Goal: Task Accomplishment & Management: Manage account settings

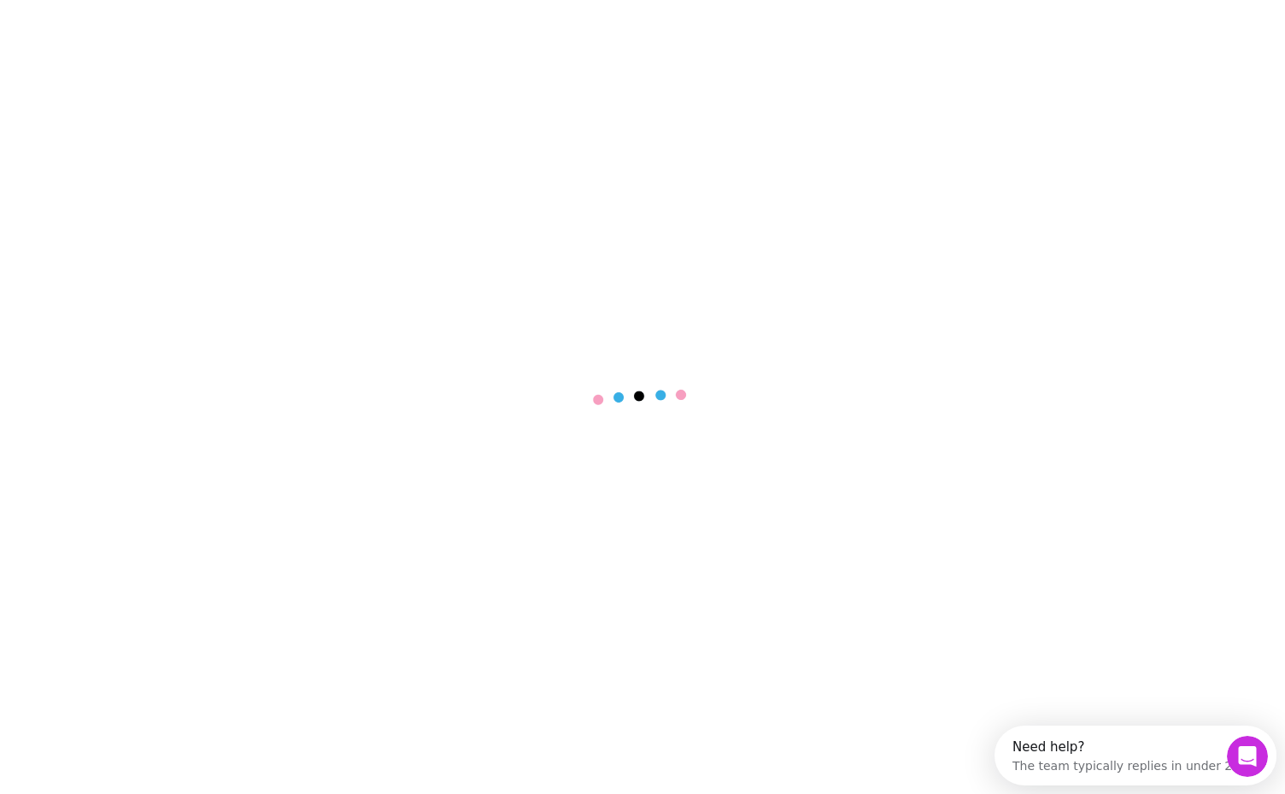
drag, startPoint x: 572, startPoint y: 398, endPoint x: 1133, endPoint y: 533, distance: 576.4
click at [1133, 533] on main at bounding box center [642, 397] width 1285 height 794
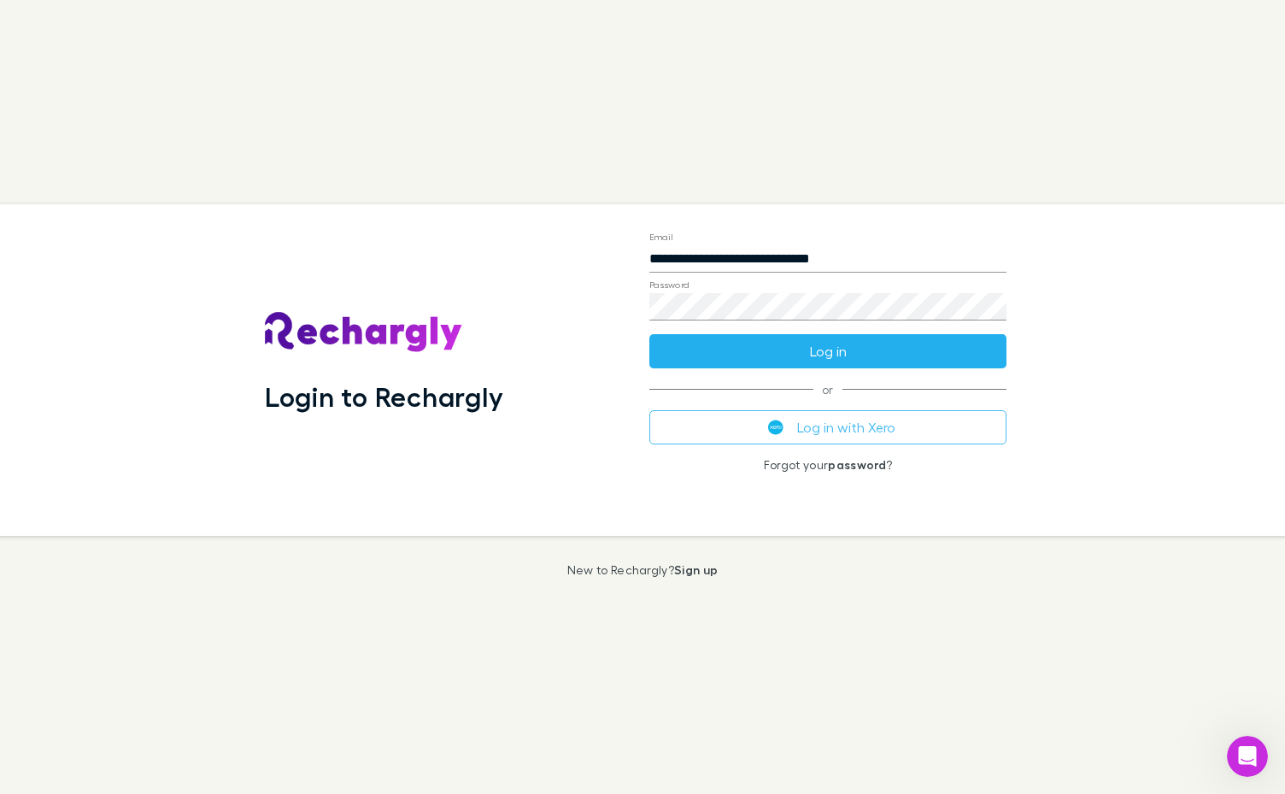
click at [687, 355] on main "**********" at bounding box center [642, 397] width 1285 height 794
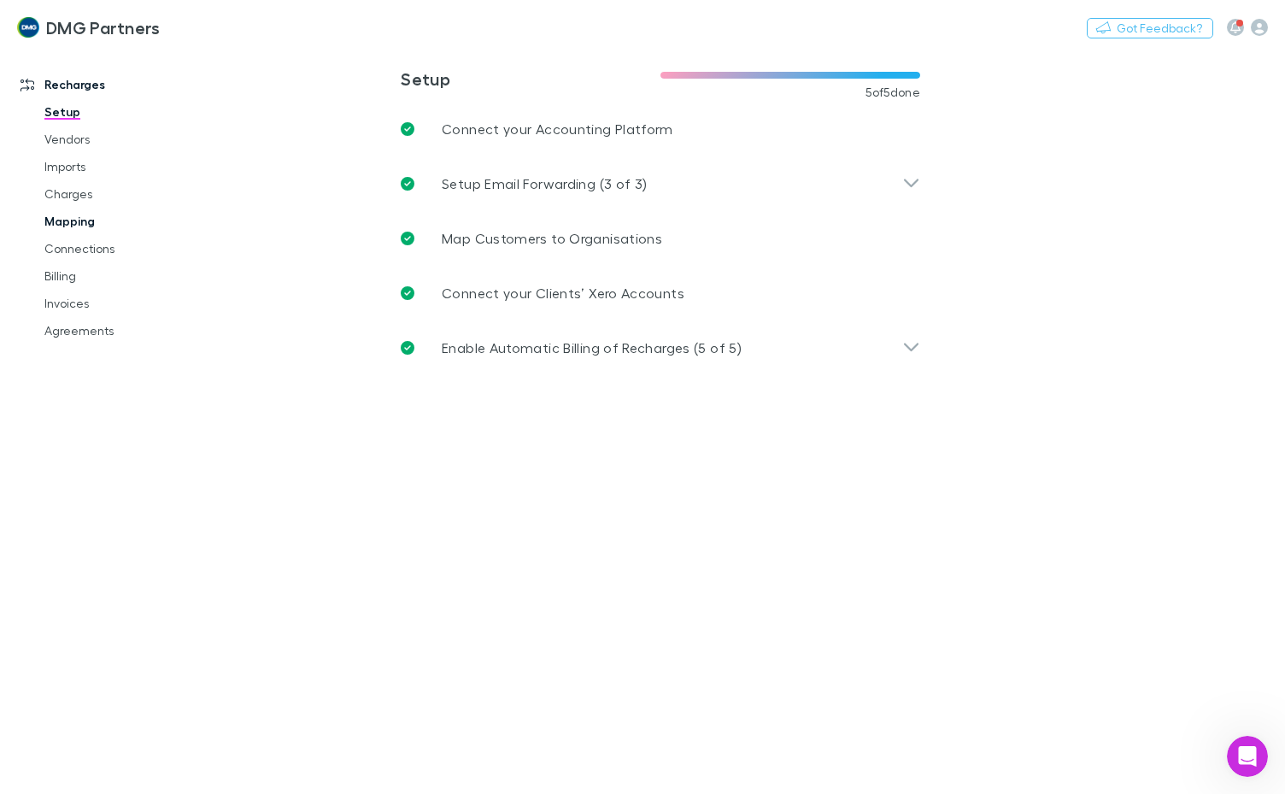
click at [57, 222] on link "Mapping" at bounding box center [125, 221] width 196 height 27
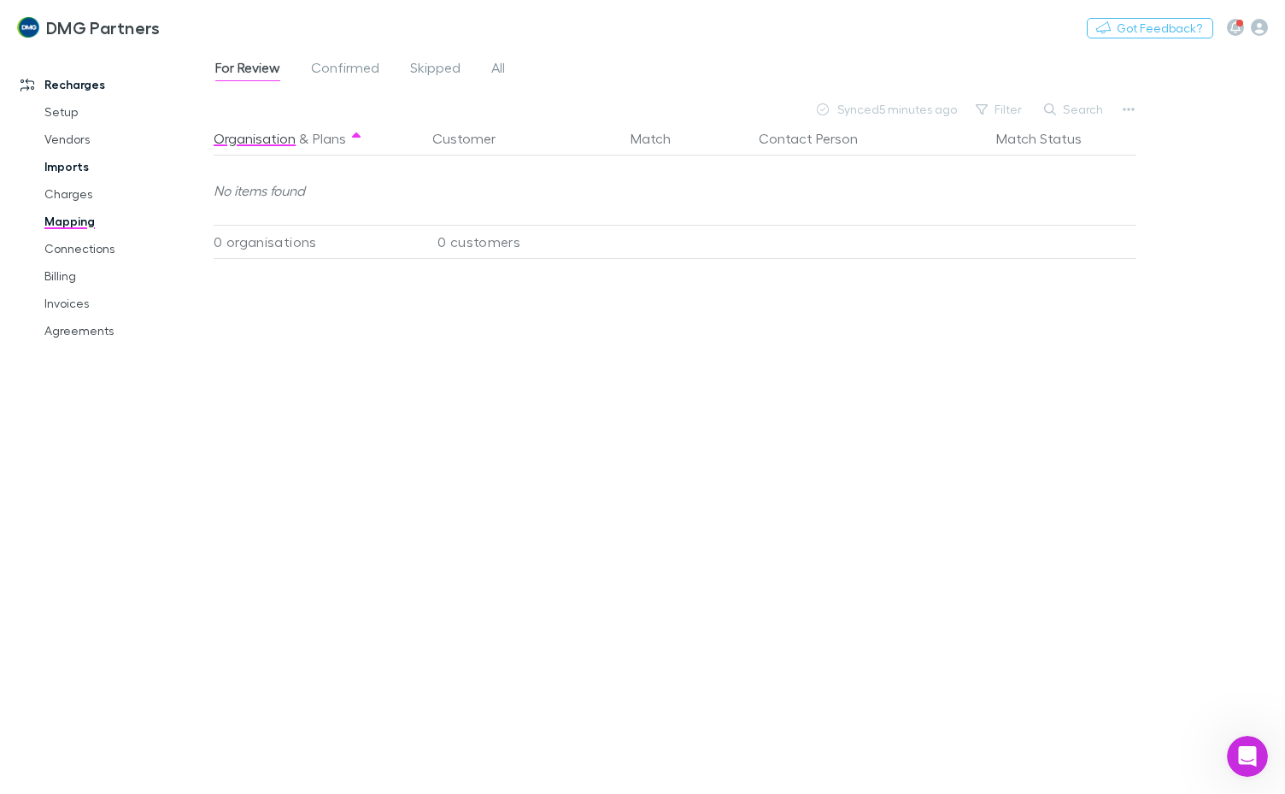
click at [65, 169] on link "Imports" at bounding box center [125, 166] width 196 height 27
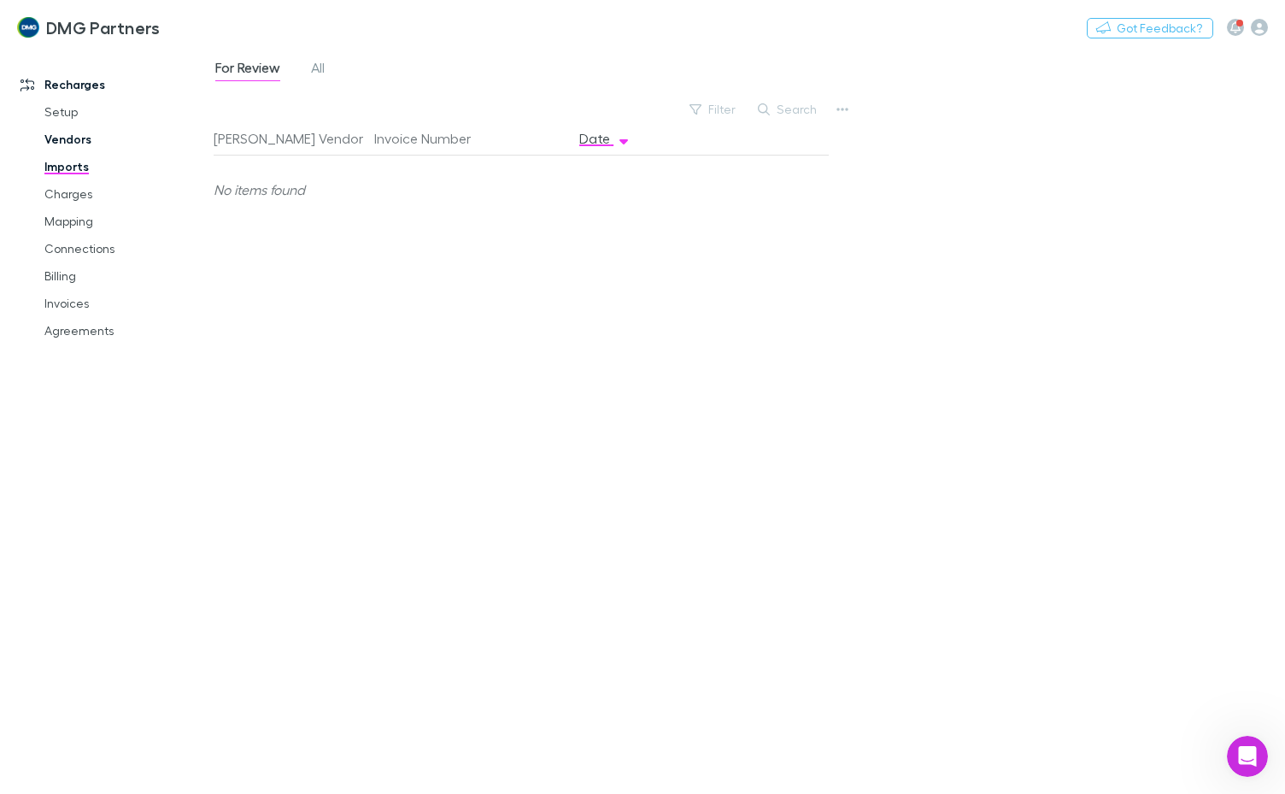
click at [76, 142] on link "Vendors" at bounding box center [125, 139] width 196 height 27
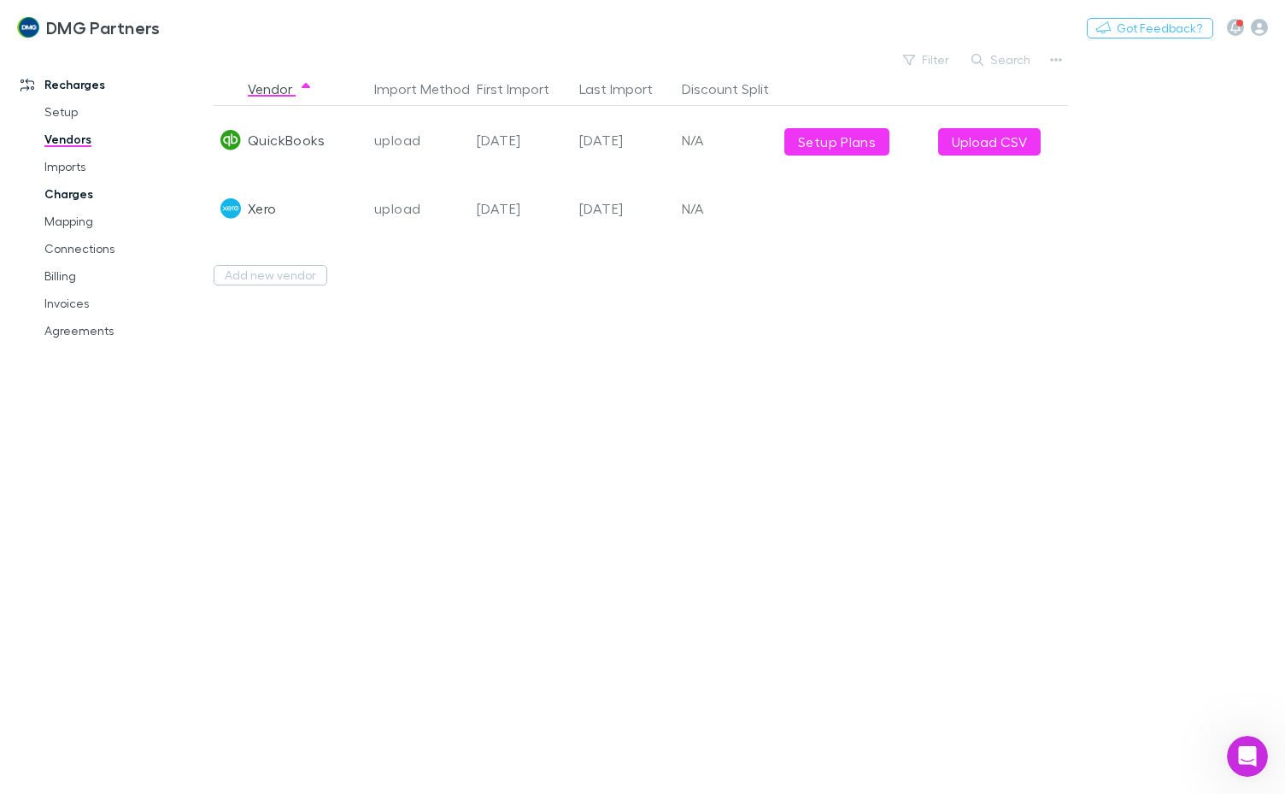
click at [71, 183] on link "Charges" at bounding box center [125, 193] width 196 height 27
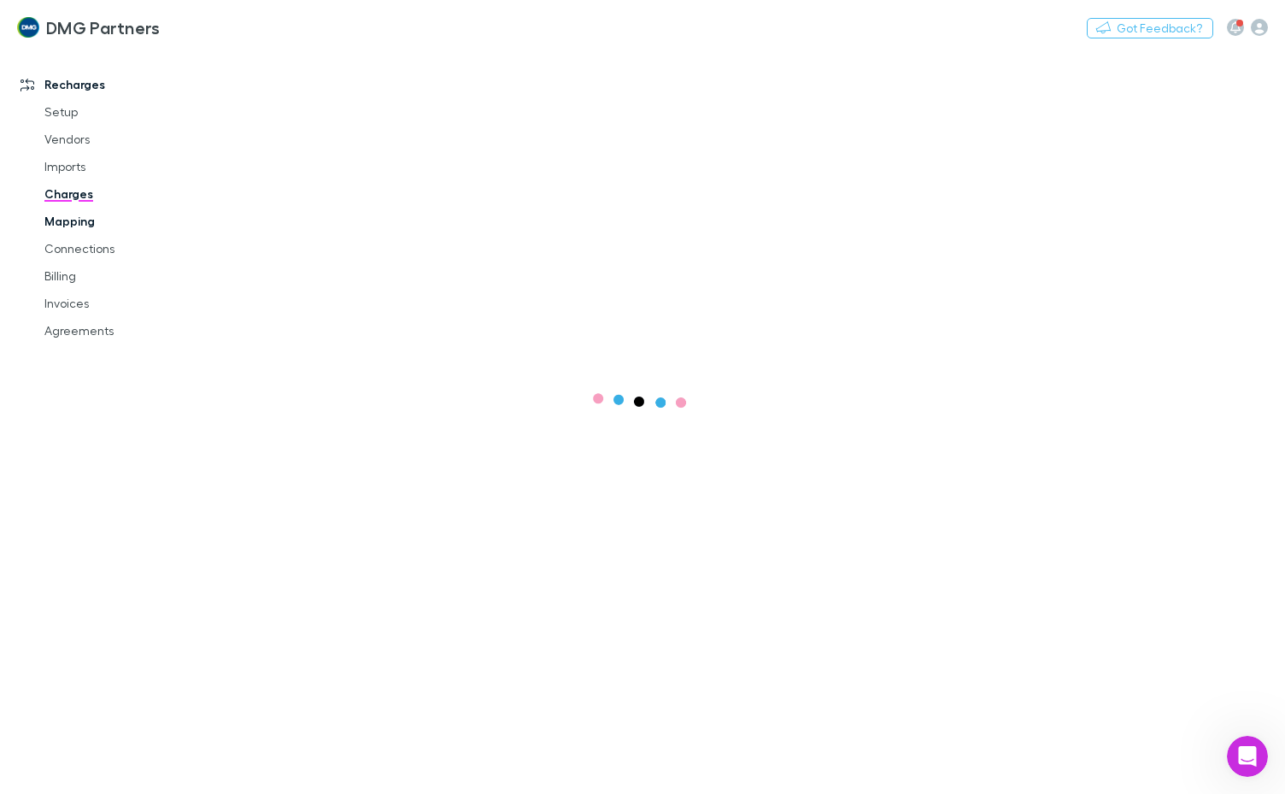
click at [63, 227] on link "Mapping" at bounding box center [125, 221] width 196 height 27
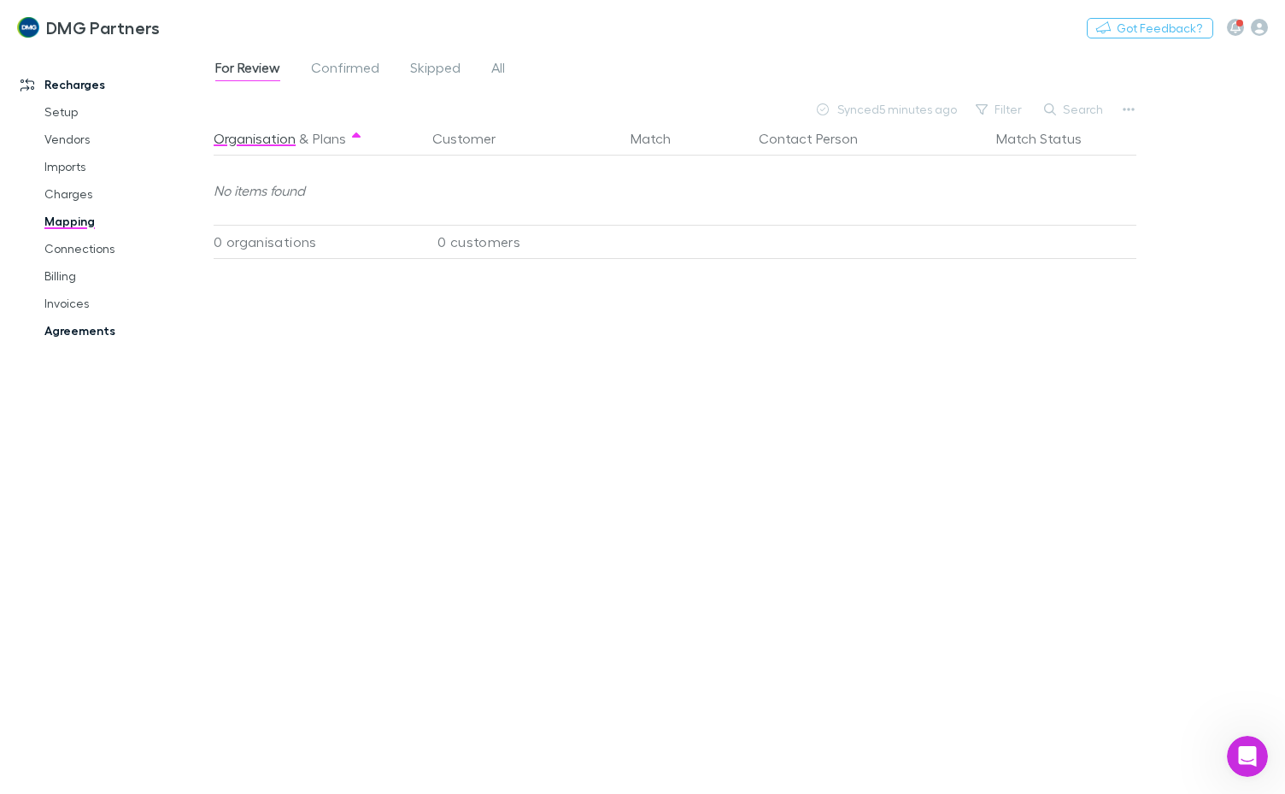
click at [60, 321] on link "Agreements" at bounding box center [125, 330] width 196 height 27
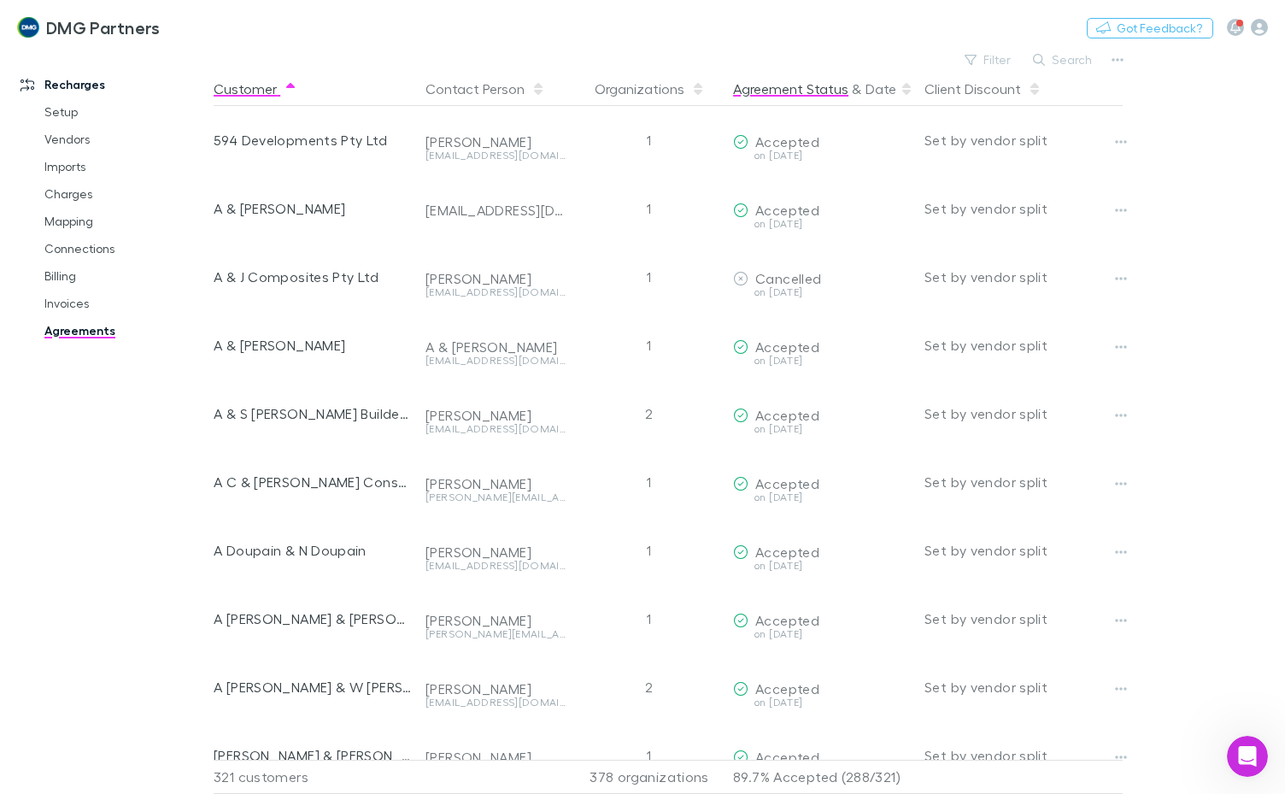
click at [774, 76] on button "Agreement Status" at bounding box center [790, 89] width 115 height 34
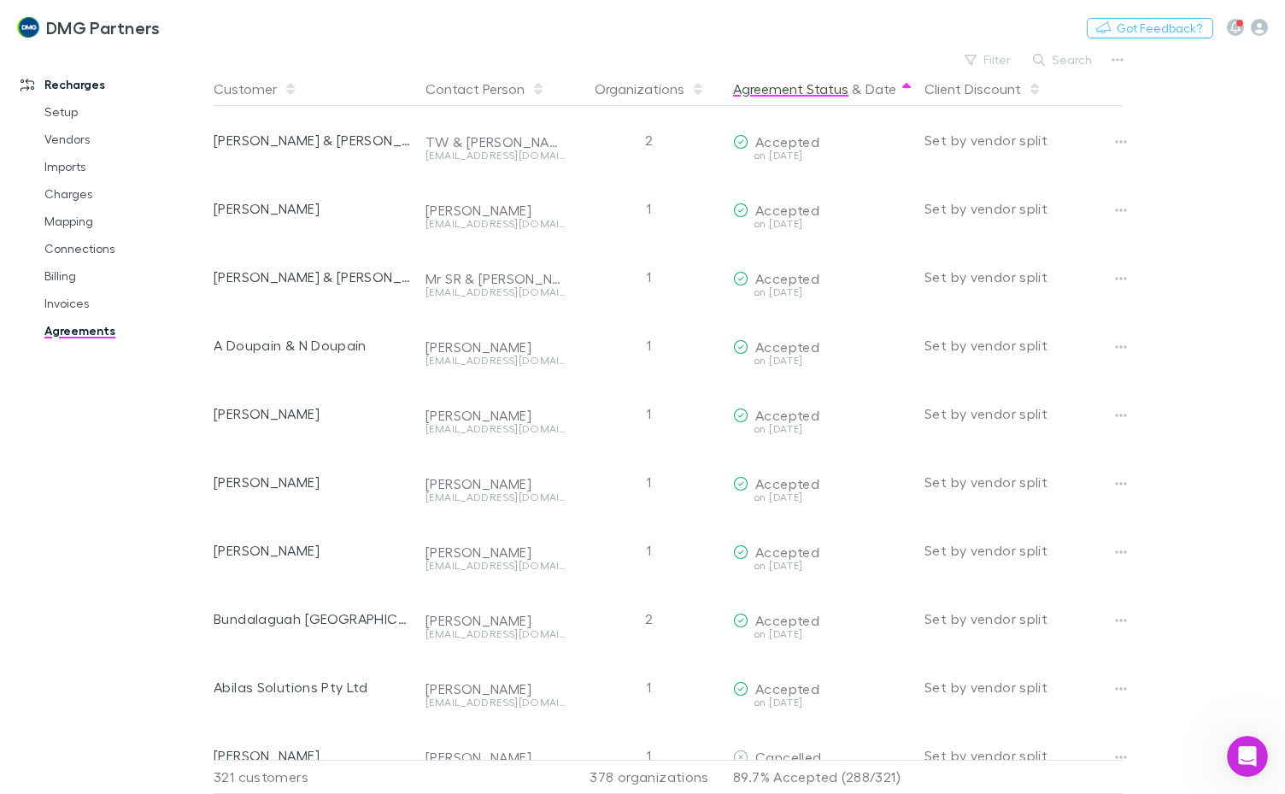
click at [777, 92] on button "Agreement Status" at bounding box center [790, 89] width 115 height 34
drag, startPoint x: 874, startPoint y: 99, endPoint x: 859, endPoint y: 104, distance: 16.2
click at [875, 99] on button "Date" at bounding box center [880, 89] width 31 height 34
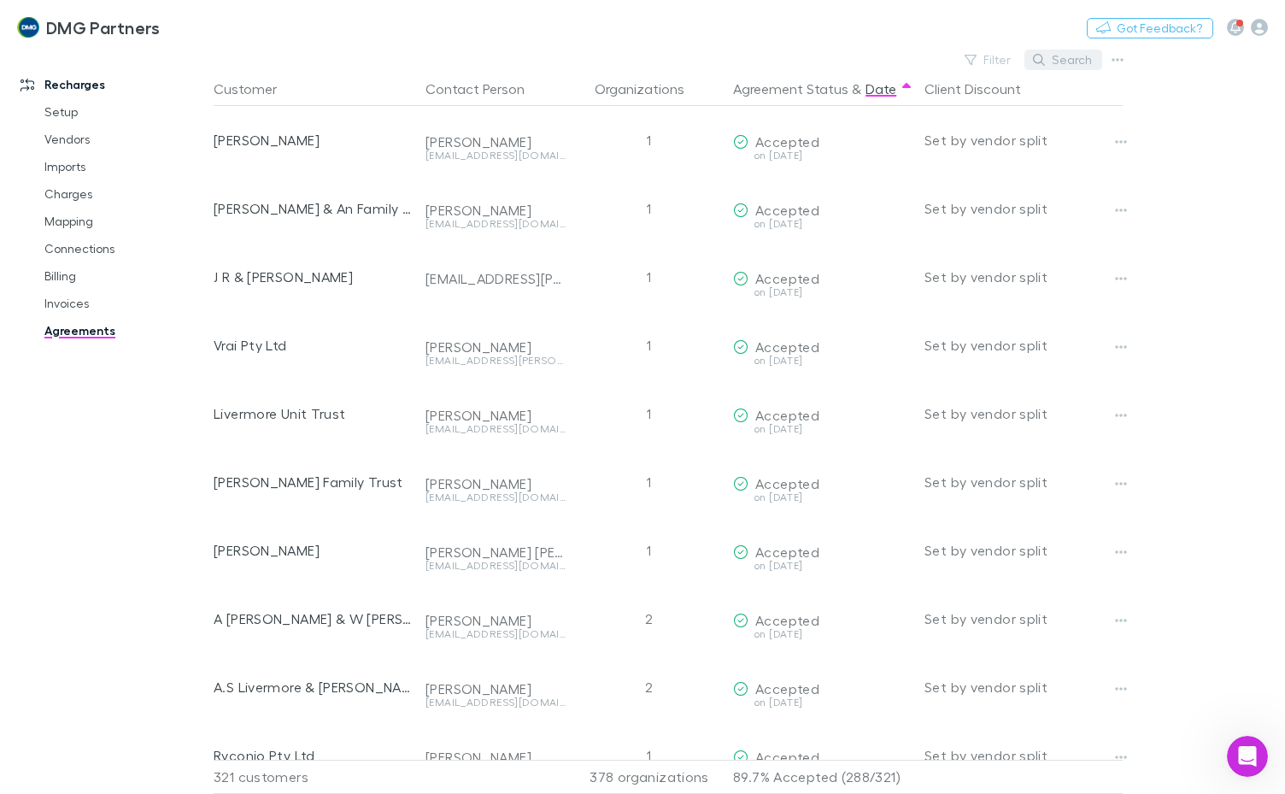
click at [1077, 60] on button "Search" at bounding box center [1063, 60] width 78 height 21
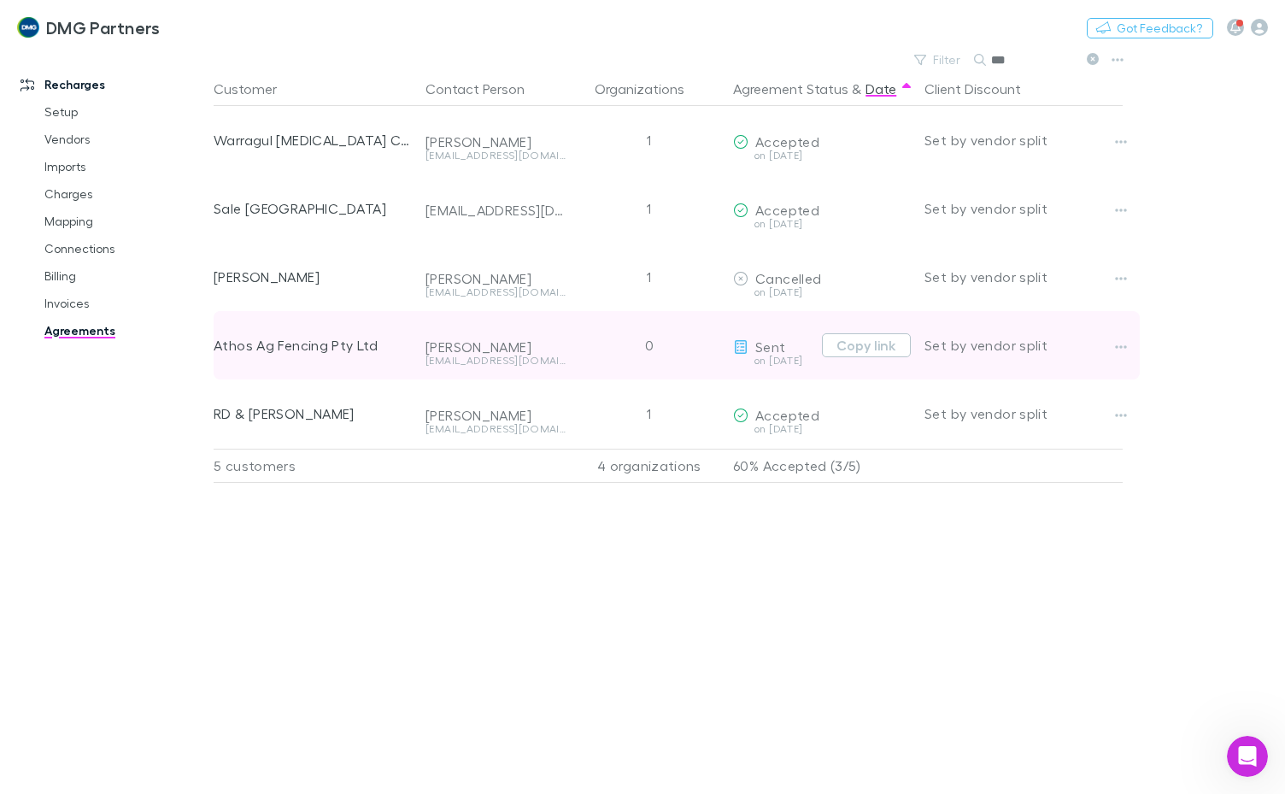
type input "***"
drag, startPoint x: 216, startPoint y: 339, endPoint x: 393, endPoint y: 362, distance: 178.3
click at [393, 362] on div "Athos Ag Fencing Pty Ltd" at bounding box center [313, 345] width 198 height 68
click at [215, 343] on div "Athos Ag Fencing Pty Ltd" at bounding box center [313, 345] width 198 height 68
drag, startPoint x: 210, startPoint y: 348, endPoint x: 383, endPoint y: 343, distance: 172.6
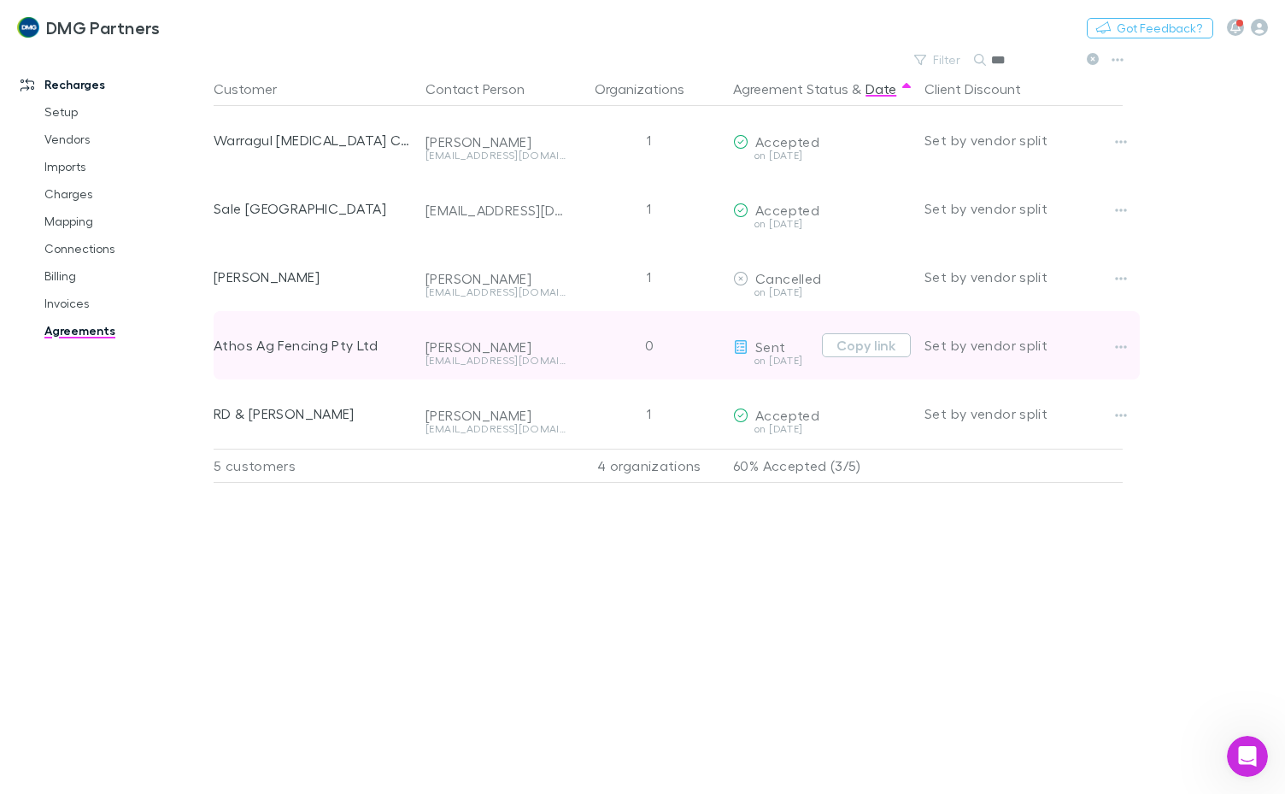
click at [359, 356] on div "Recharges Setup Vendors Imports Charges Mapping Connections Billing Invoices Ag…" at bounding box center [642, 421] width 1285 height 746
drag, startPoint x: 386, startPoint y: 341, endPoint x: 217, endPoint y: 349, distance: 169.3
click at [217, 349] on div "Athos Ag Fencing Pty Ltd" at bounding box center [313, 345] width 198 height 68
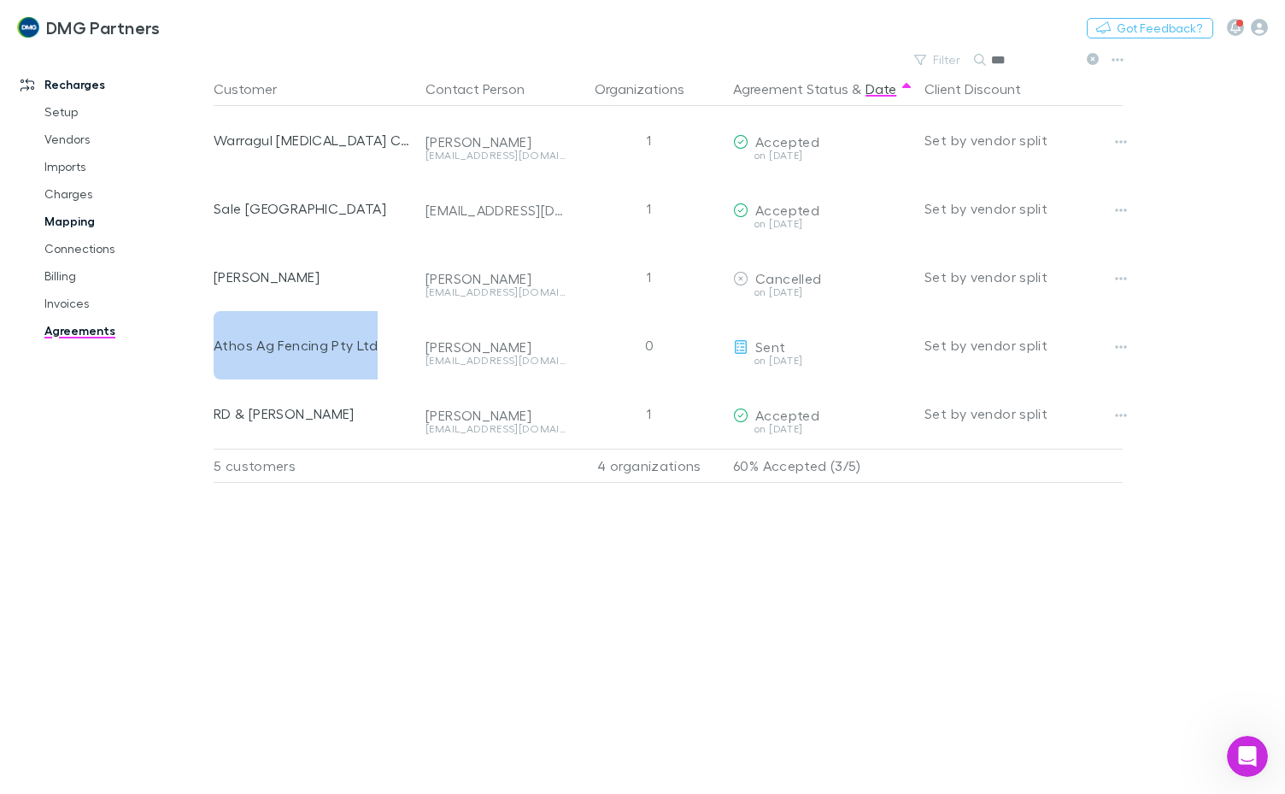
click at [68, 219] on link "Mapping" at bounding box center [125, 221] width 196 height 27
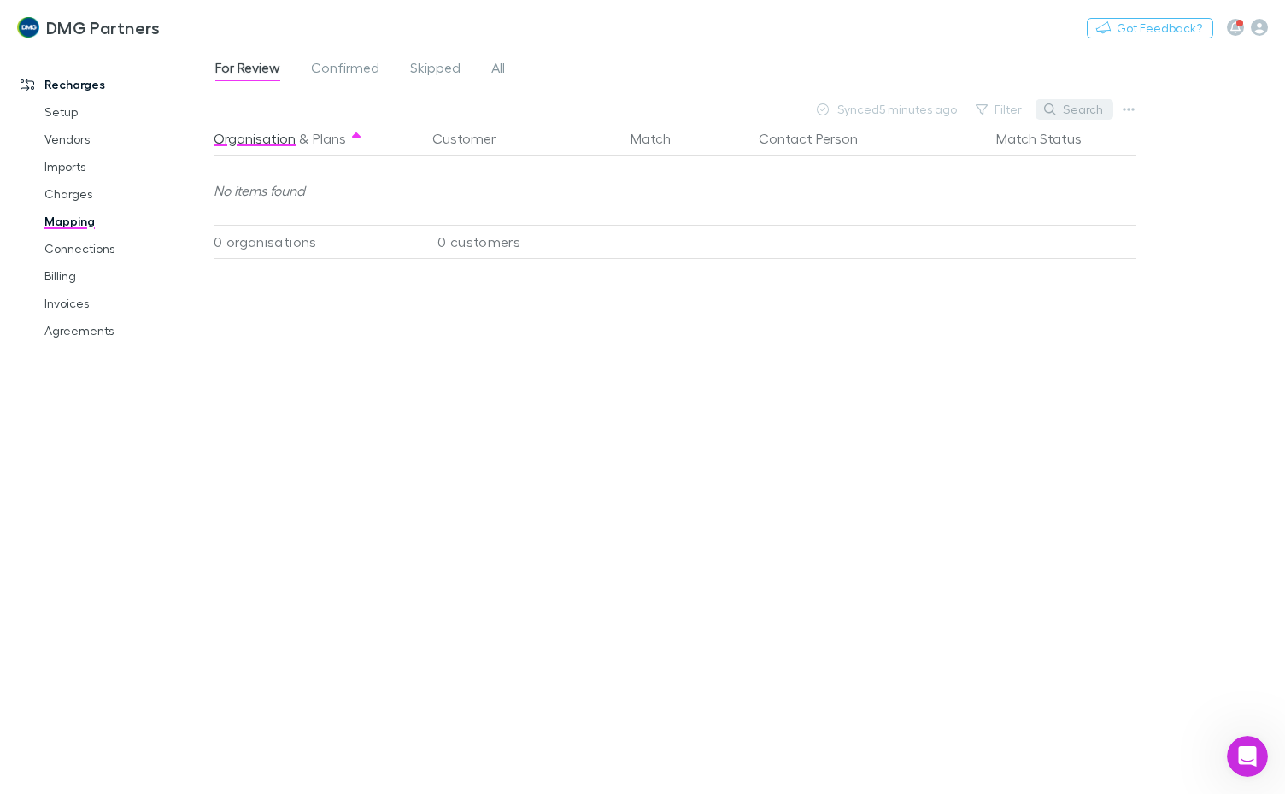
click at [1076, 102] on button "Search" at bounding box center [1074, 109] width 78 height 21
click at [500, 68] on span "All" at bounding box center [498, 70] width 14 height 22
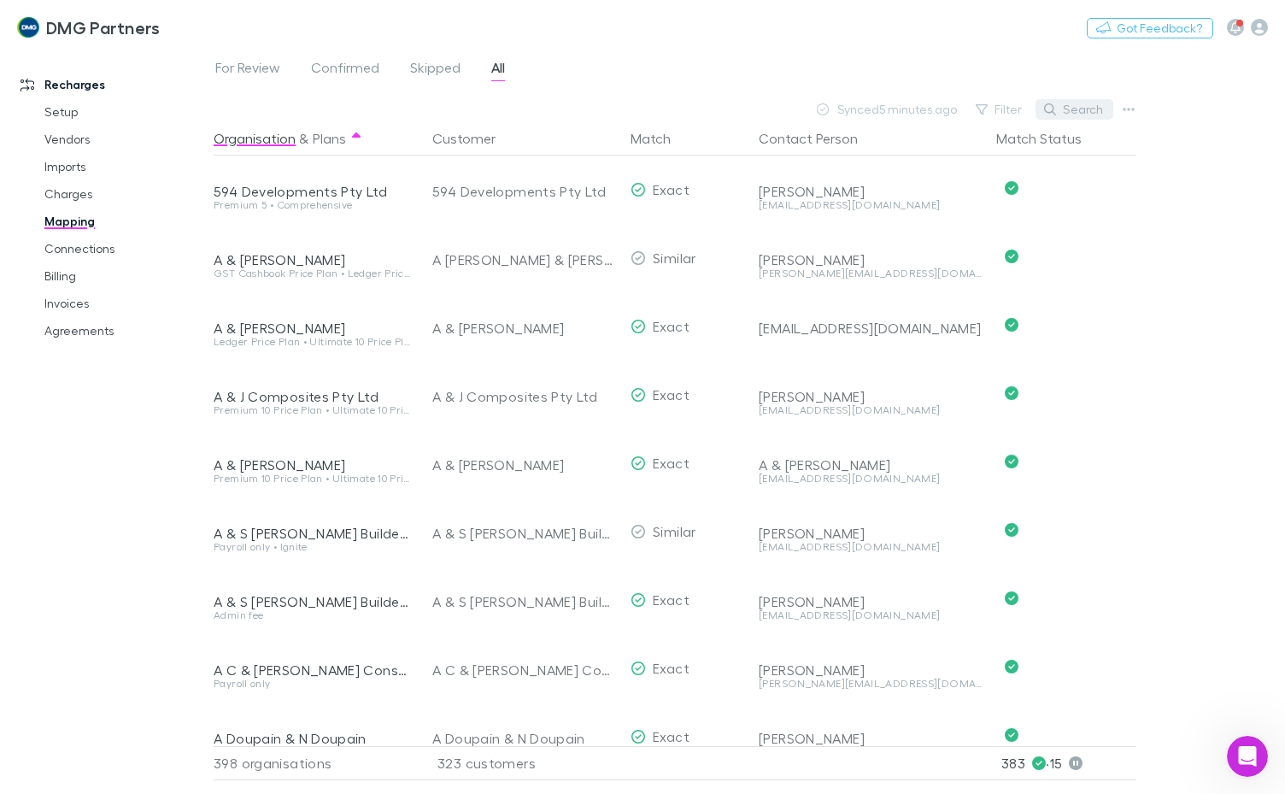
click at [1082, 102] on button "Search" at bounding box center [1074, 109] width 78 height 21
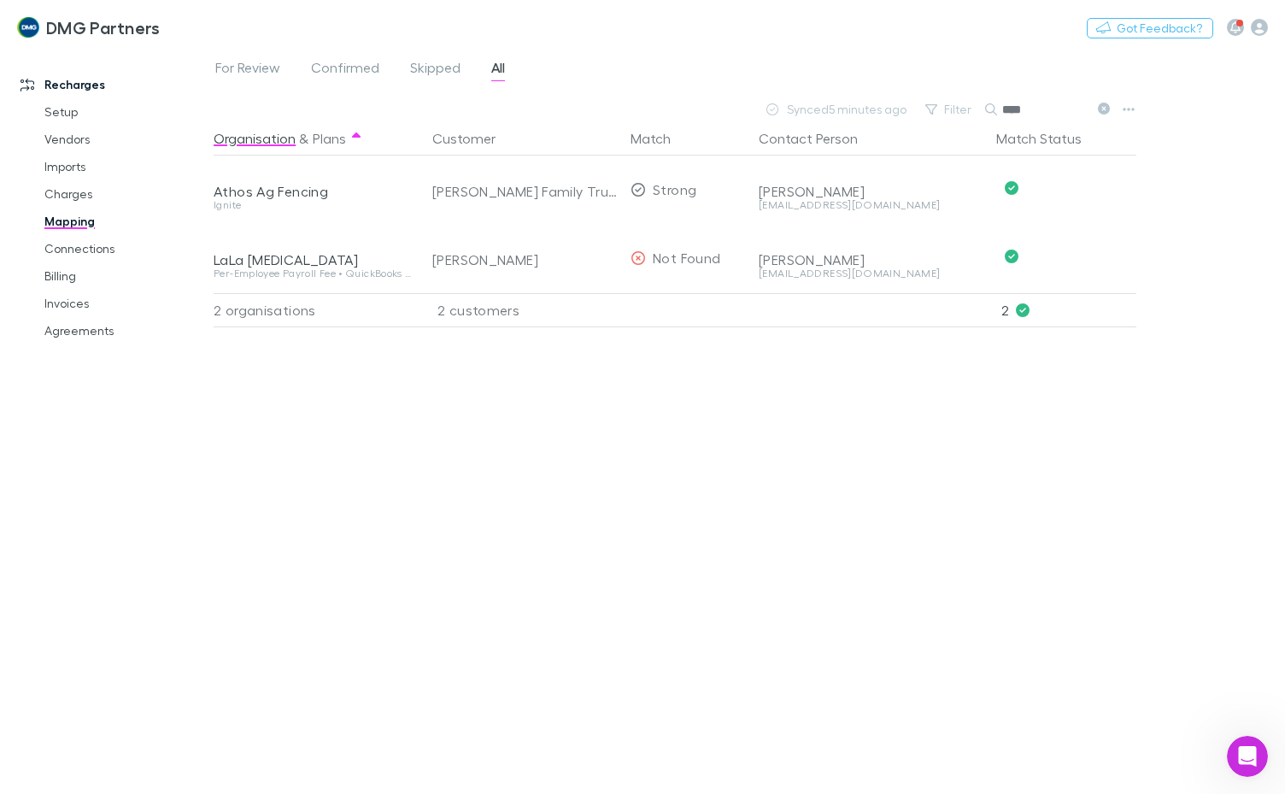
type input "****"
click at [80, 318] on link "Agreements" at bounding box center [125, 330] width 196 height 27
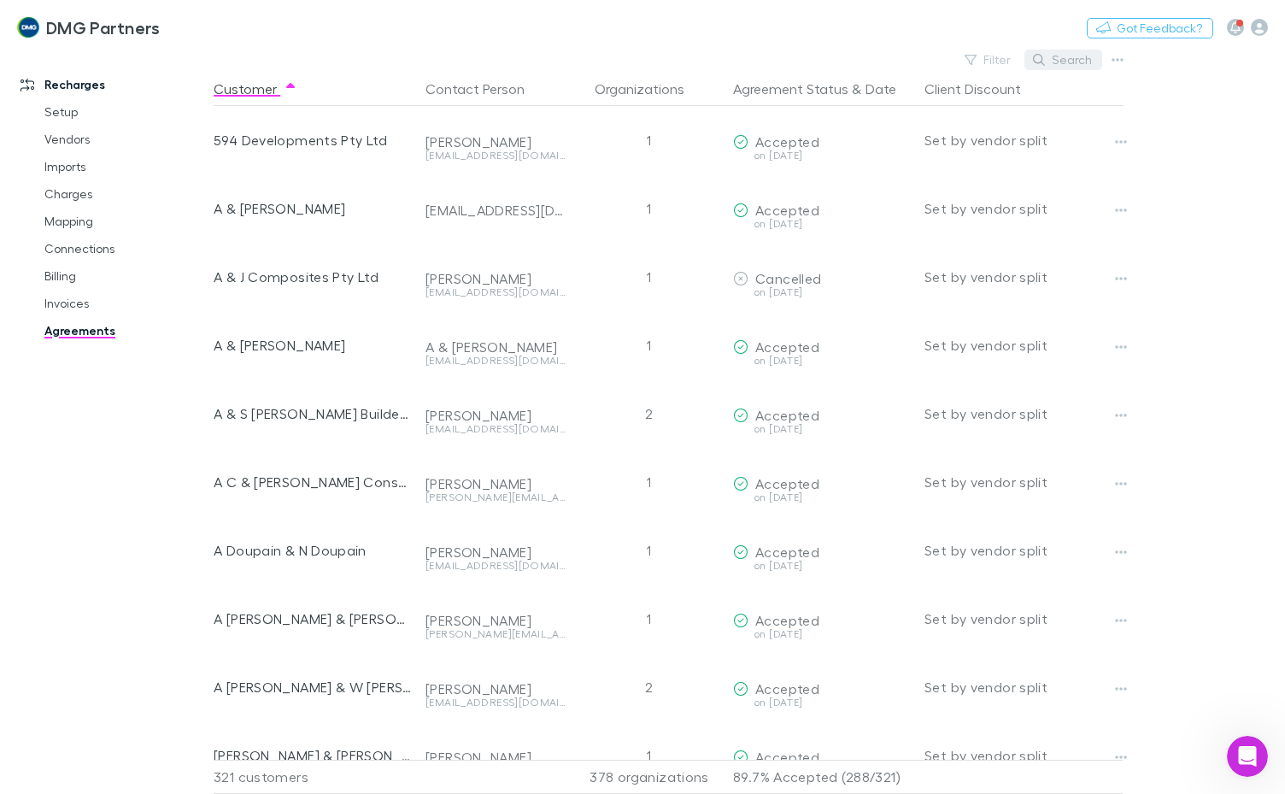
click at [1085, 50] on button "Search" at bounding box center [1063, 60] width 78 height 21
click at [1039, 58] on input "text" at bounding box center [1033, 60] width 85 height 24
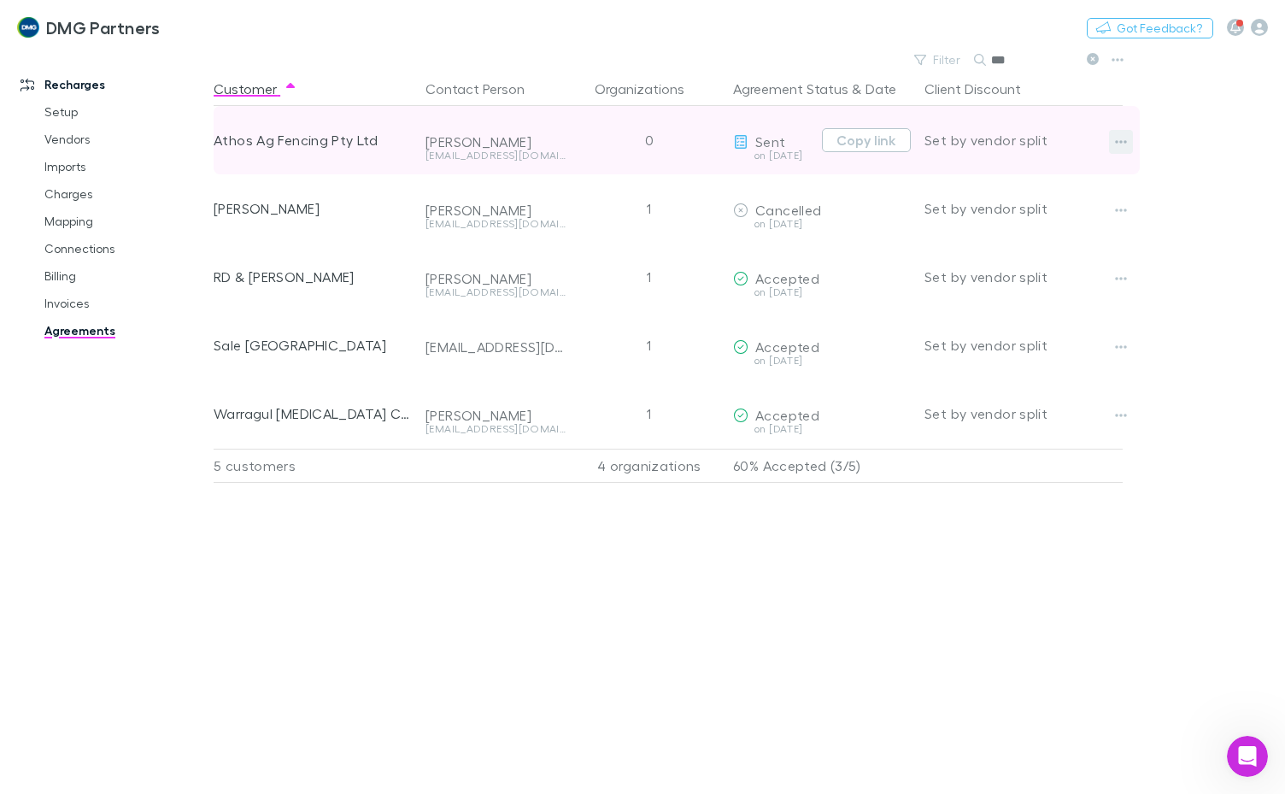
drag, startPoint x: 207, startPoint y: 145, endPoint x: 1133, endPoint y: 147, distance: 926.1
click at [1133, 147] on div "Recharges Setup Vendors Imports Charges Mapping Connections Billing Invoices Ag…" at bounding box center [642, 421] width 1285 height 746
type input "***"
click at [1122, 147] on icon "button" at bounding box center [1121, 142] width 12 height 14
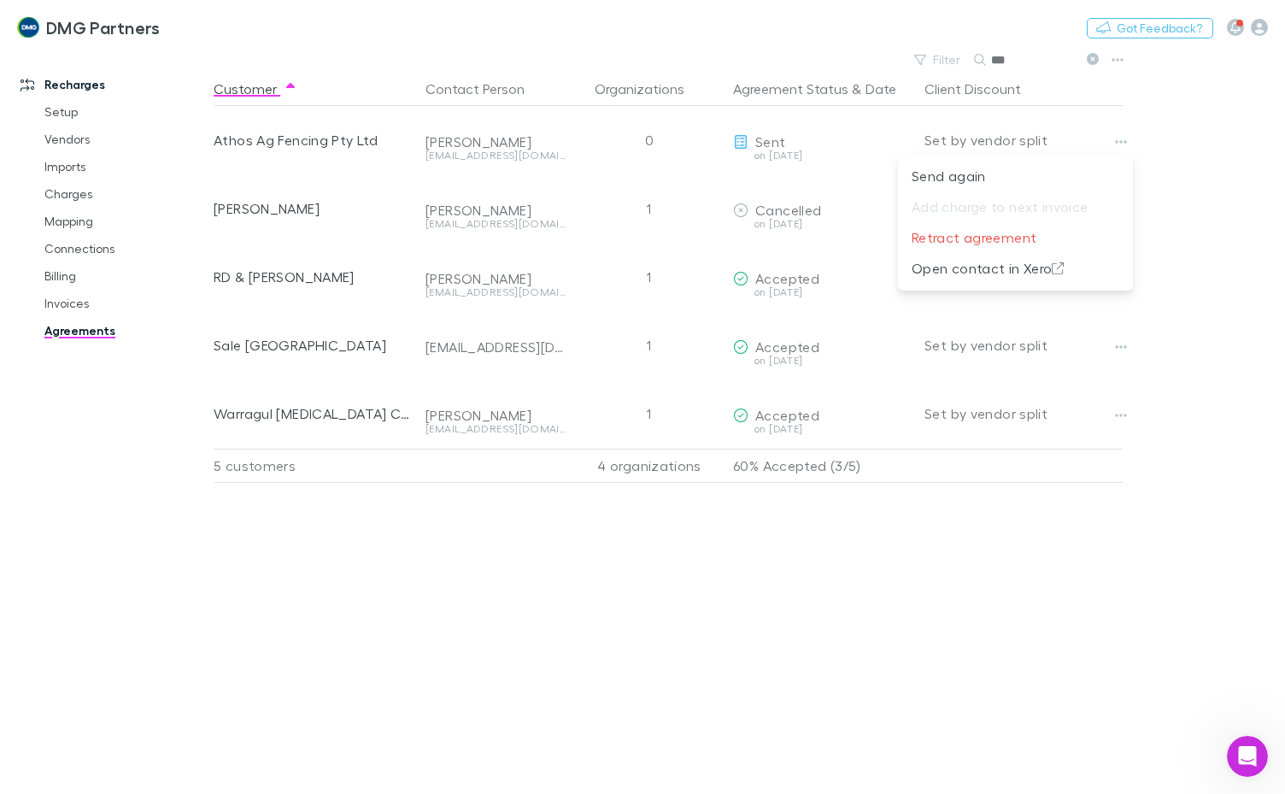
drag, startPoint x: 208, startPoint y: 138, endPoint x: 369, endPoint y: 140, distance: 160.6
click at [369, 140] on div at bounding box center [642, 397] width 1285 height 794
click at [77, 208] on link "Mapping" at bounding box center [125, 221] width 196 height 27
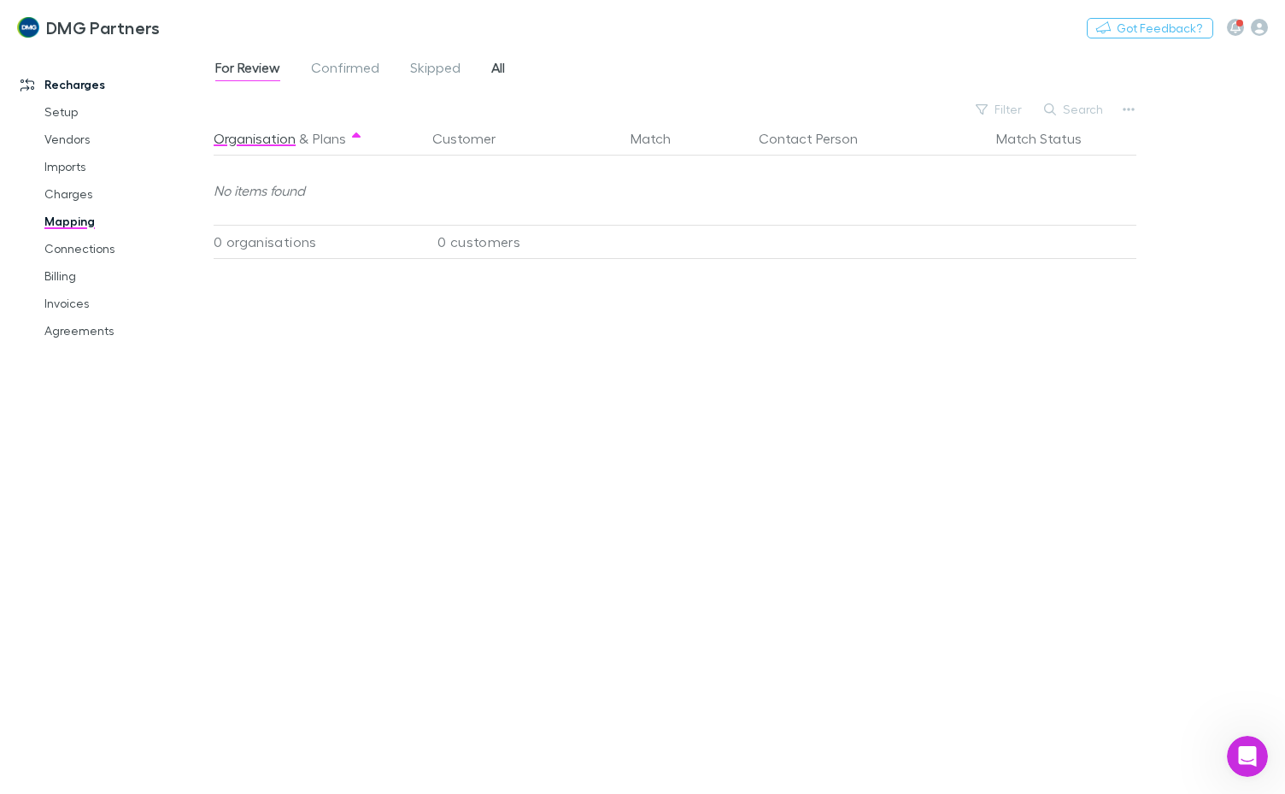
click at [501, 59] on span "All" at bounding box center [498, 70] width 14 height 22
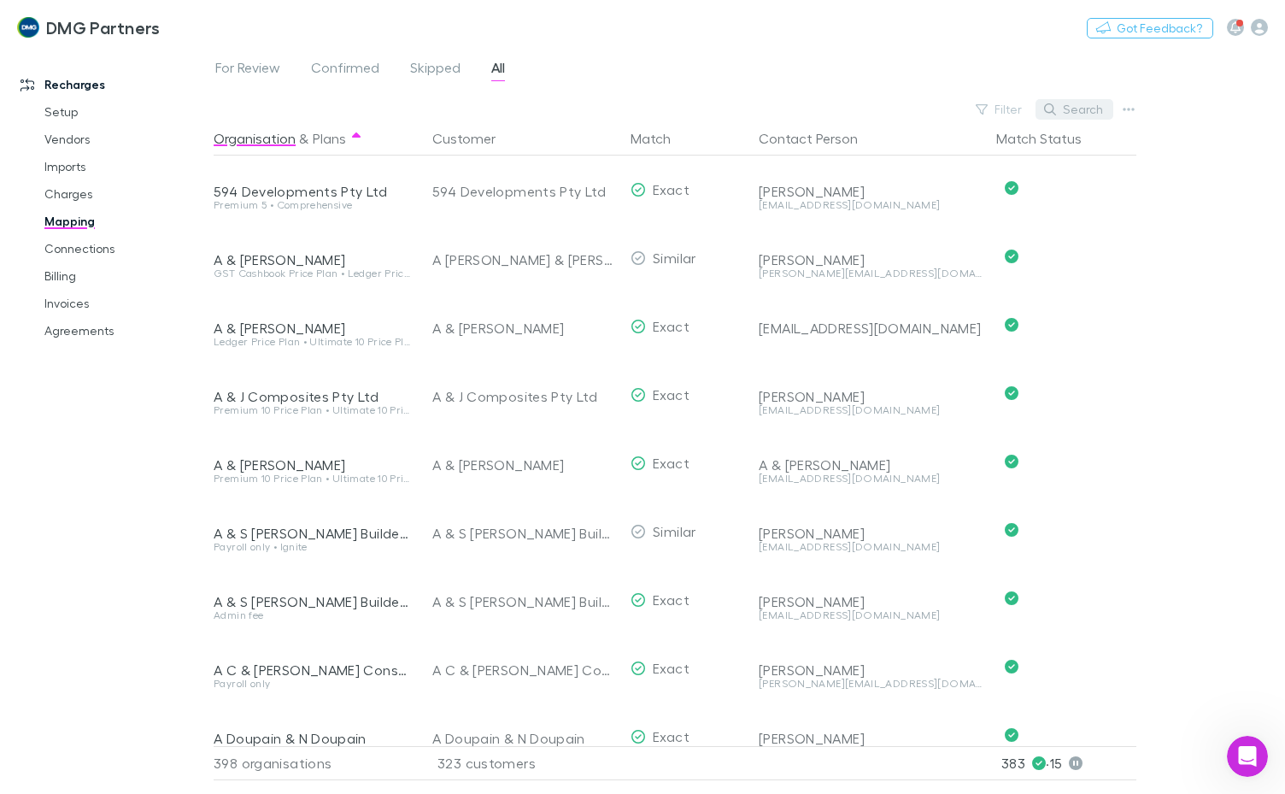
click at [1056, 108] on icon "button" at bounding box center [1050, 109] width 12 height 12
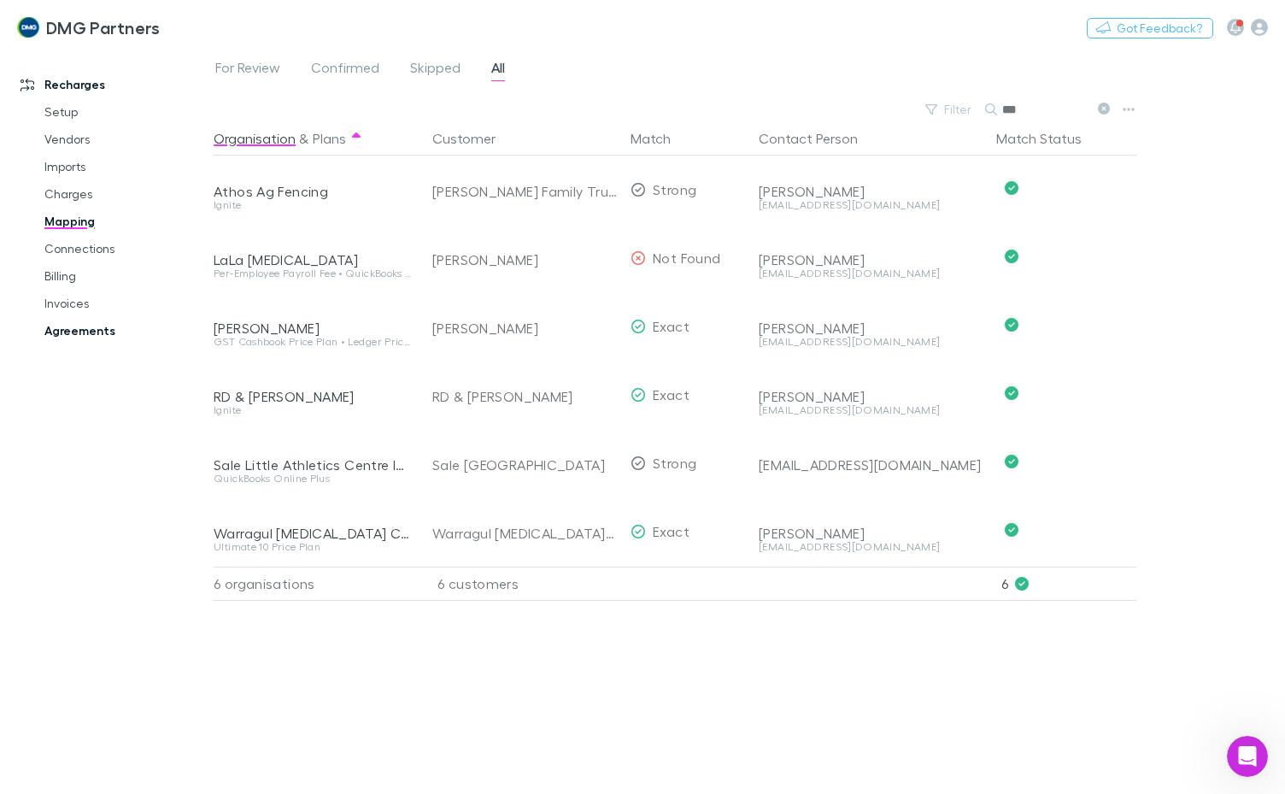
type input "***"
click at [41, 333] on link "Agreements" at bounding box center [125, 330] width 196 height 27
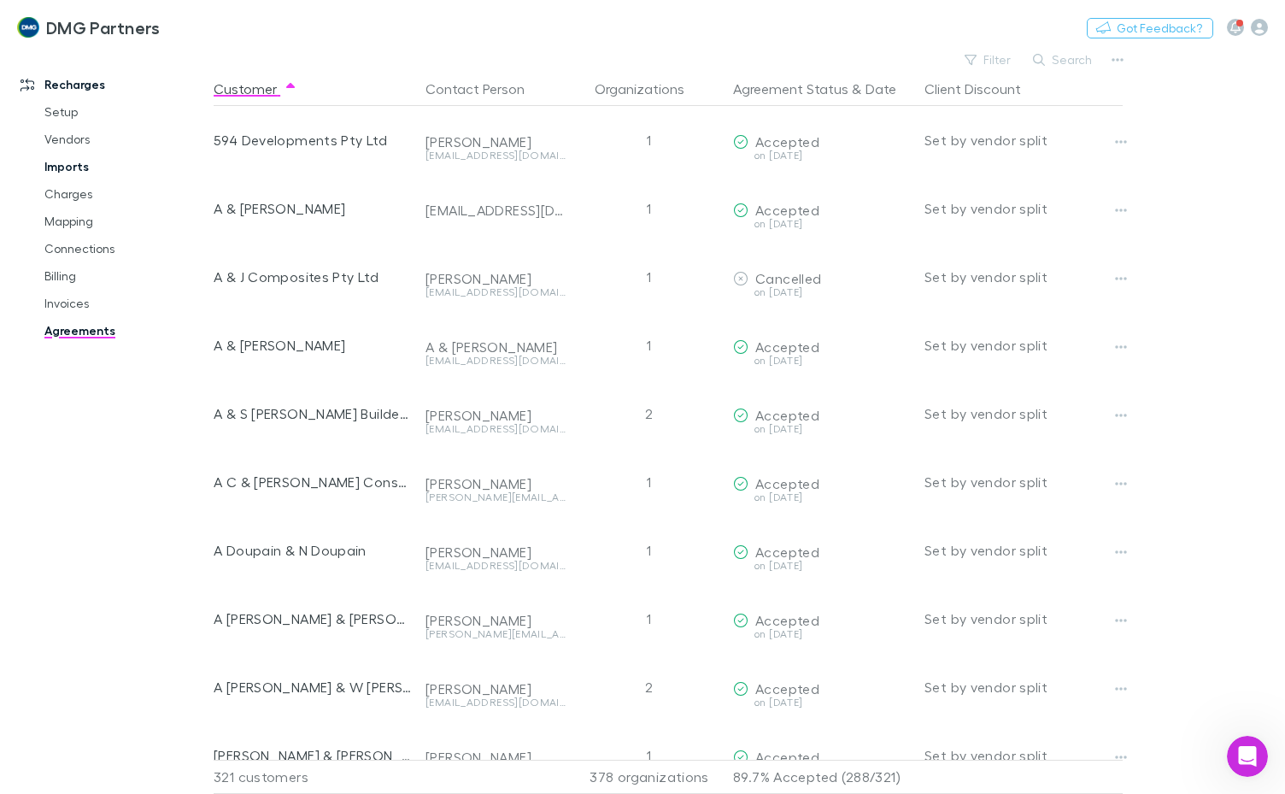
click at [62, 169] on link "Imports" at bounding box center [125, 166] width 196 height 27
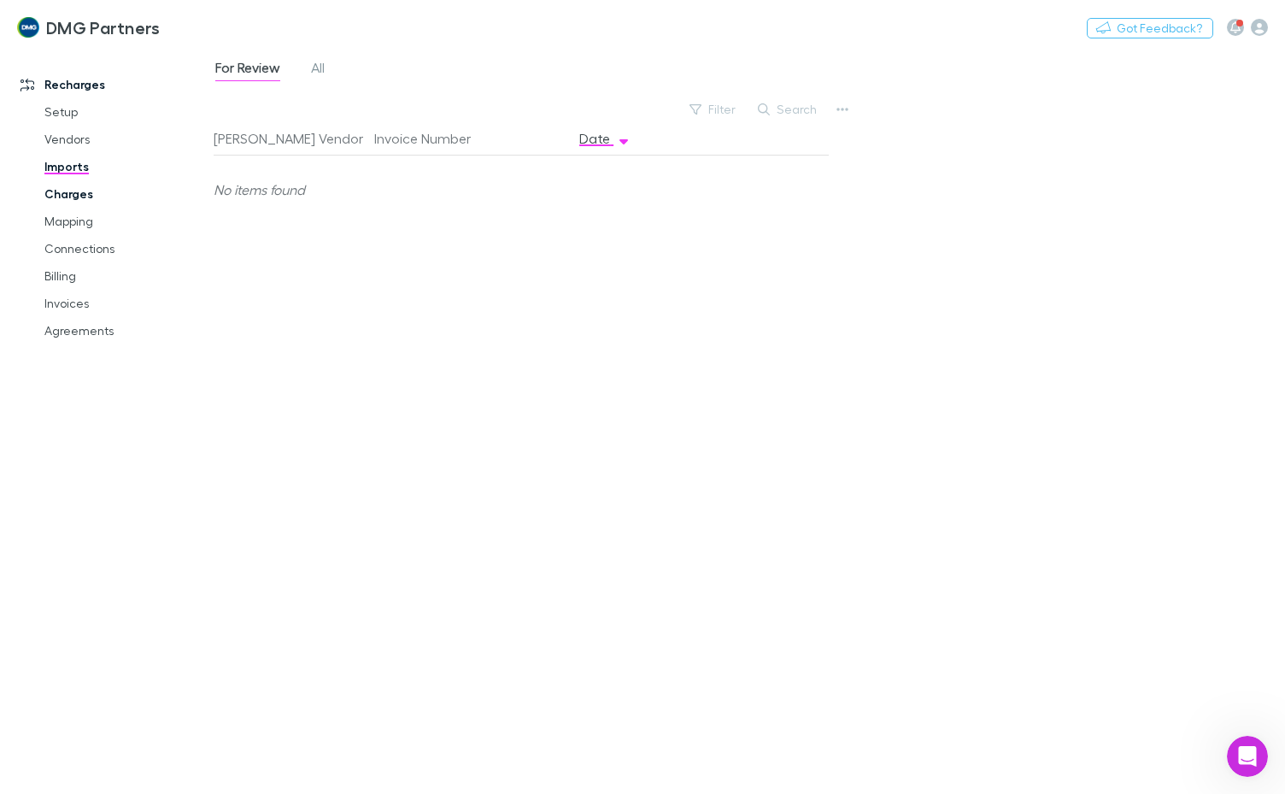
click at [65, 198] on link "Charges" at bounding box center [125, 193] width 196 height 27
click at [64, 166] on link "Imports" at bounding box center [125, 166] width 196 height 27
click at [69, 221] on link "Mapping" at bounding box center [125, 221] width 196 height 27
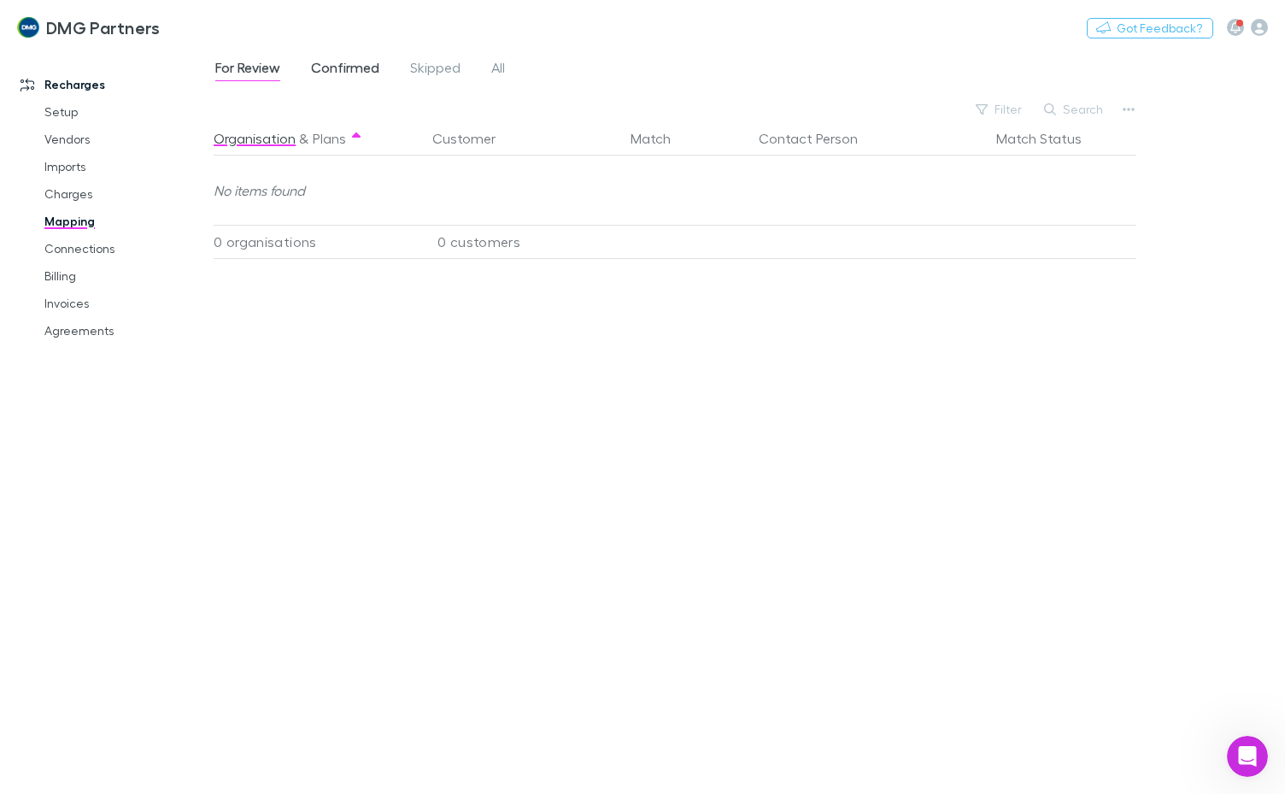
click at [352, 77] on span "Confirmed" at bounding box center [345, 70] width 68 height 22
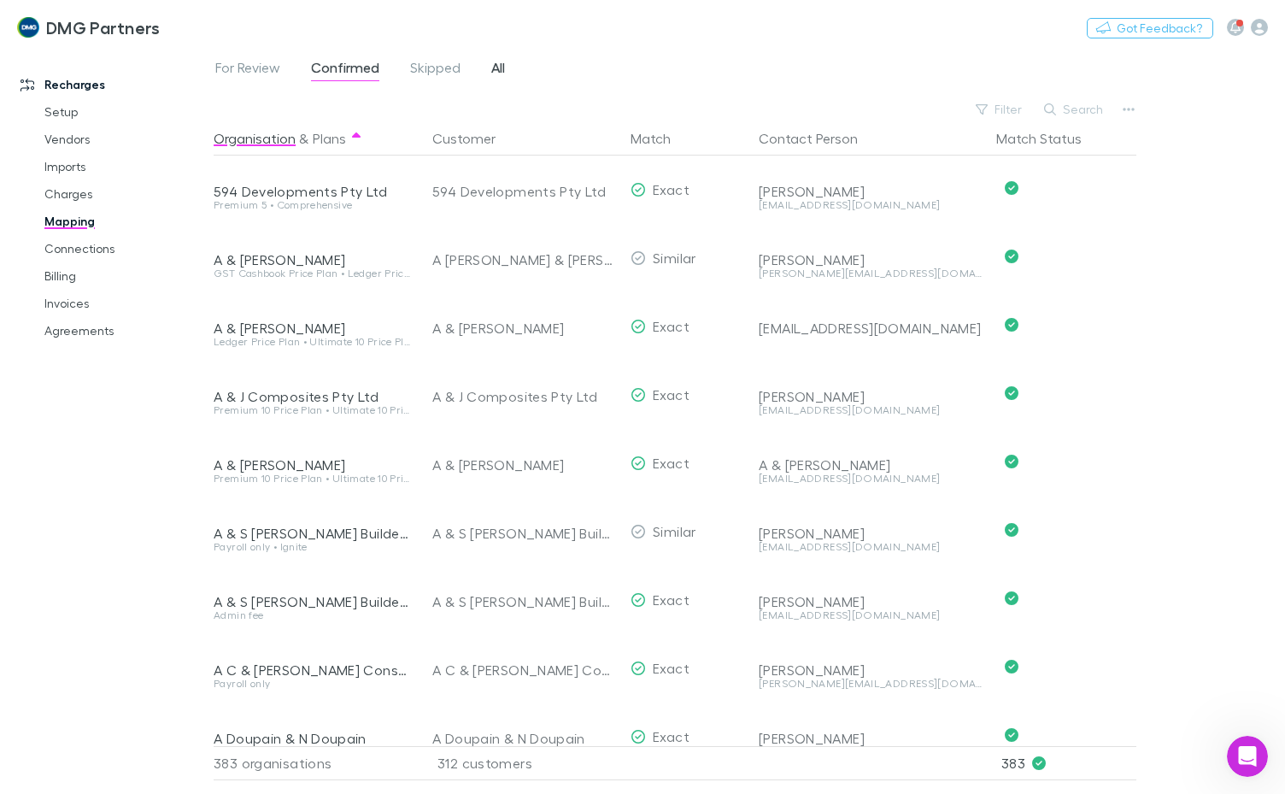
drag, startPoint x: 480, startPoint y: 67, endPoint x: 490, endPoint y: 67, distance: 10.3
click at [490, 67] on div "For Review Confirmed Skipped All" at bounding box center [367, 69] width 307 height 27
click at [491, 67] on span "All" at bounding box center [498, 70] width 14 height 22
click at [425, 79] on span "Skipped" at bounding box center [435, 70] width 50 height 22
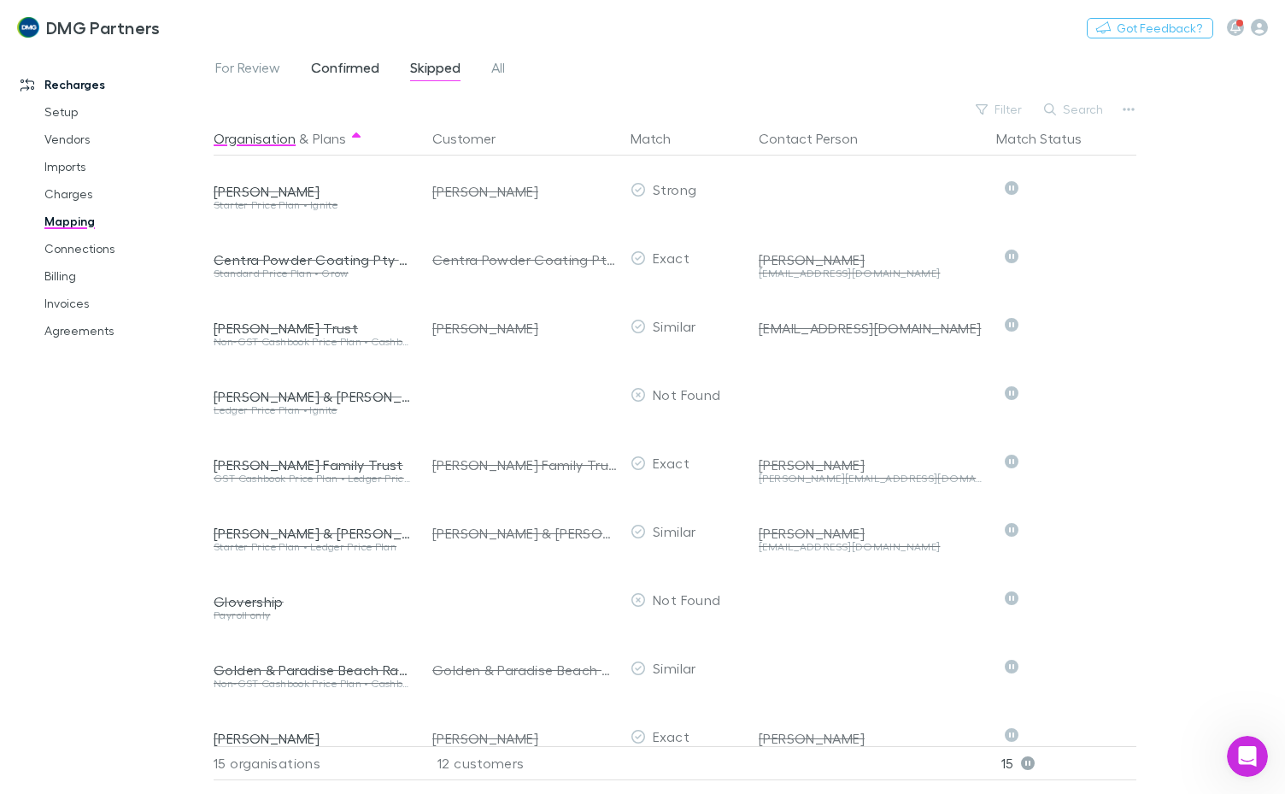
click at [366, 77] on span "Confirmed" at bounding box center [345, 70] width 68 height 22
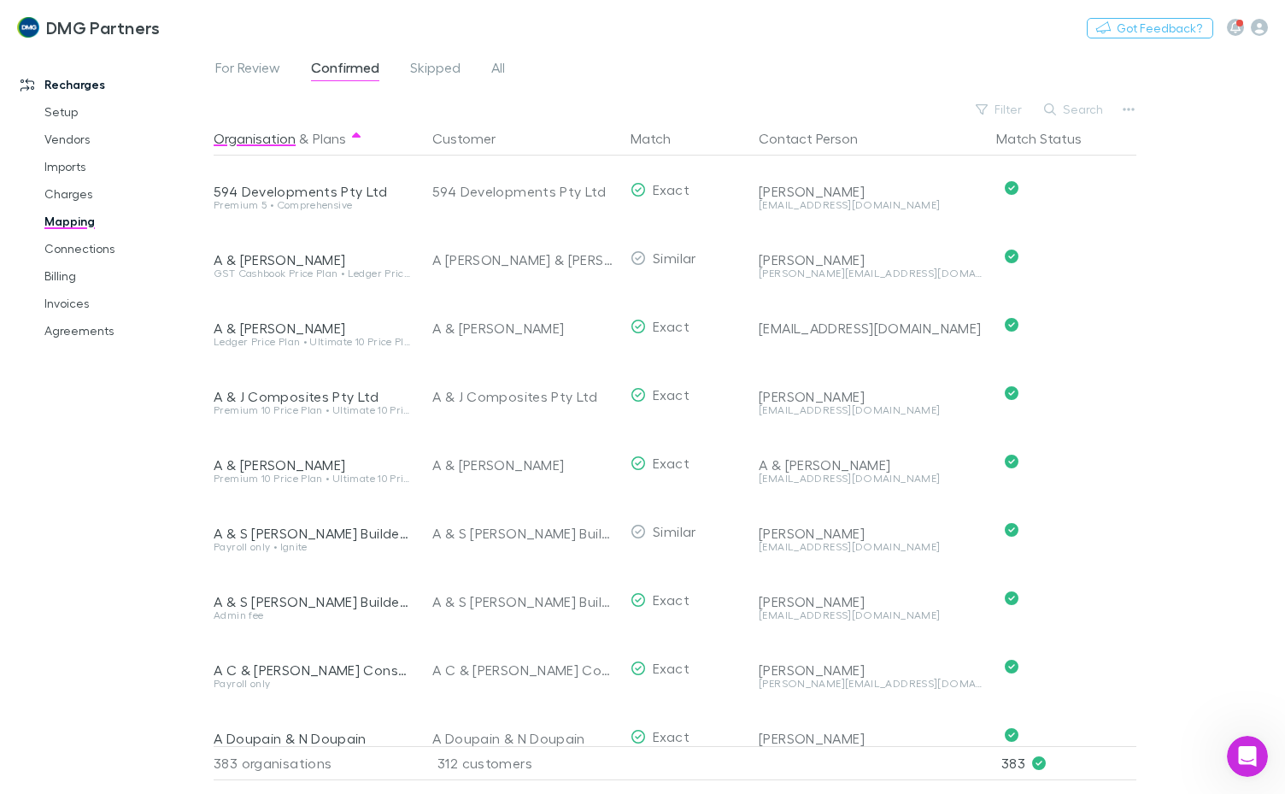
click at [506, 69] on link "All" at bounding box center [498, 69] width 17 height 27
click at [255, 145] on button "Organisation" at bounding box center [255, 138] width 82 height 34
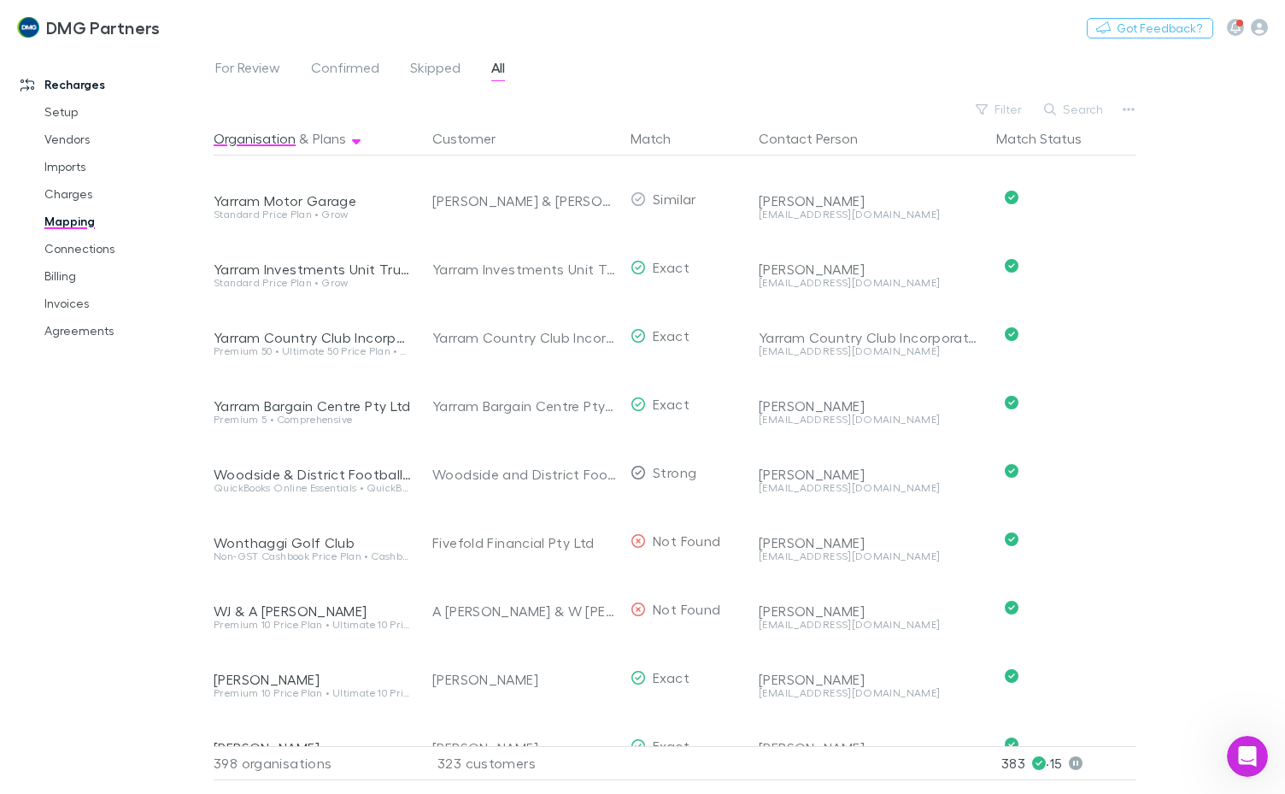
scroll to position [513, 0]
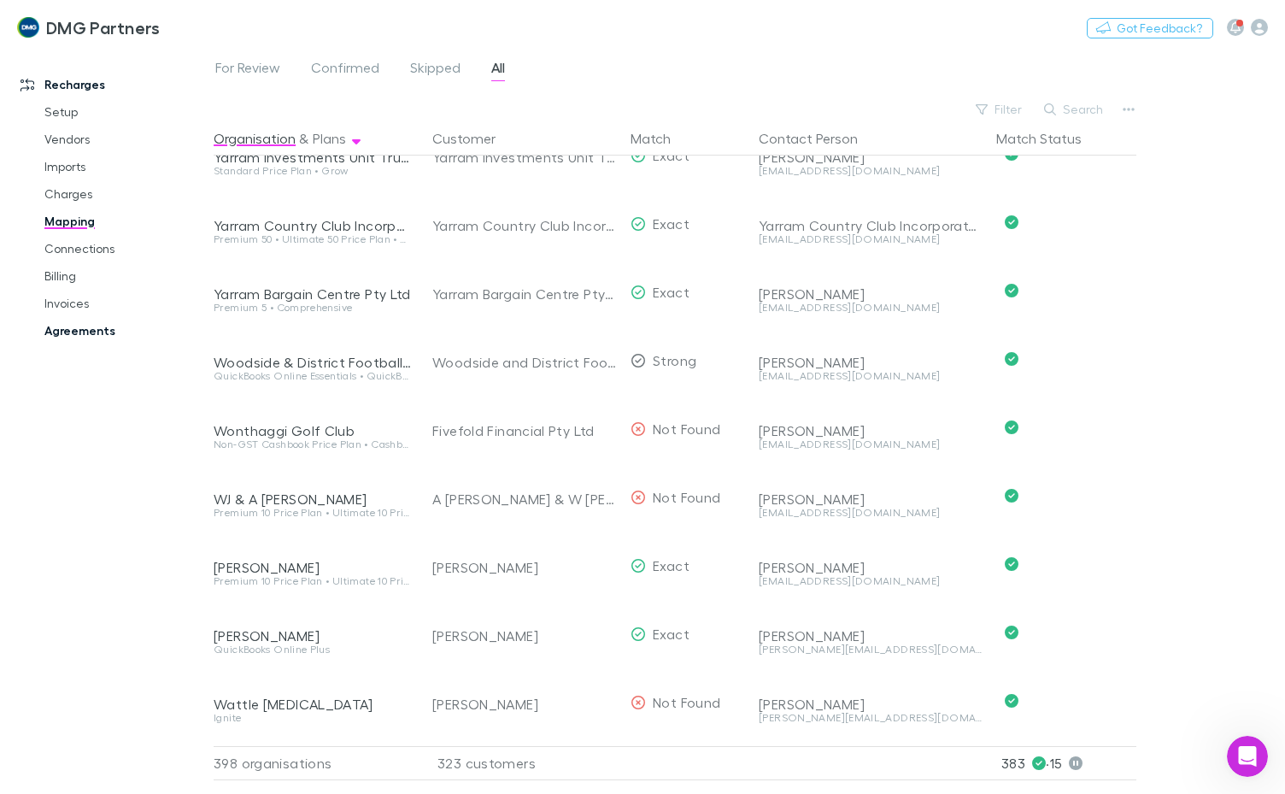
click at [85, 330] on link "Agreements" at bounding box center [125, 330] width 196 height 27
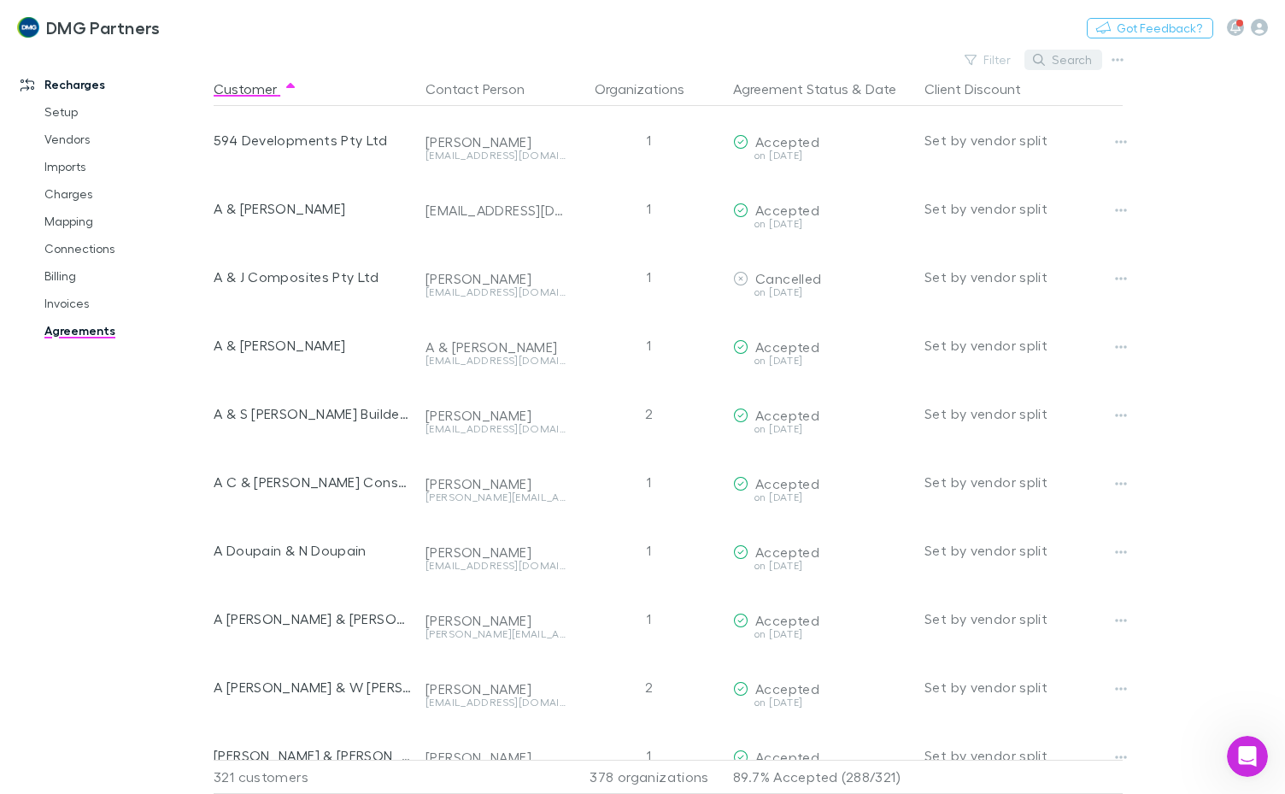
click at [1060, 51] on button "Search" at bounding box center [1063, 60] width 78 height 21
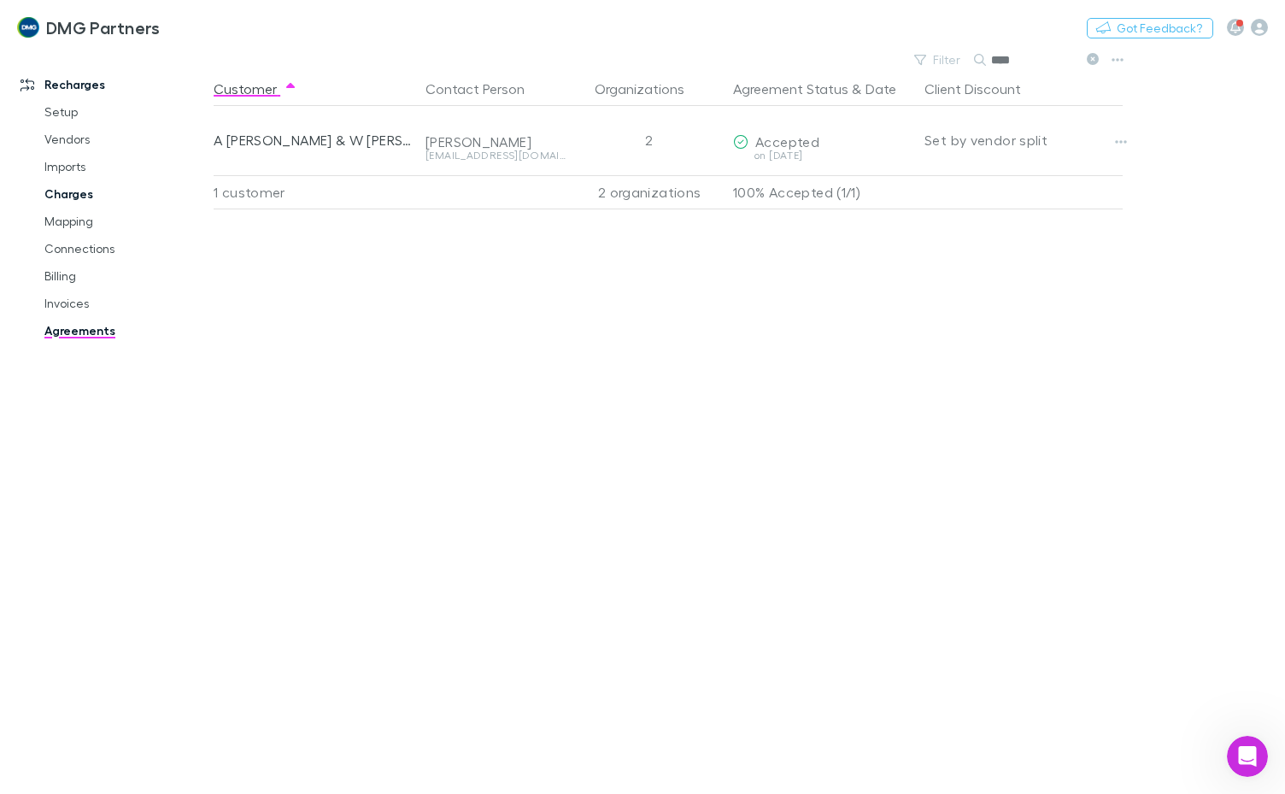
type input "****"
click at [71, 190] on link "Charges" at bounding box center [125, 193] width 196 height 27
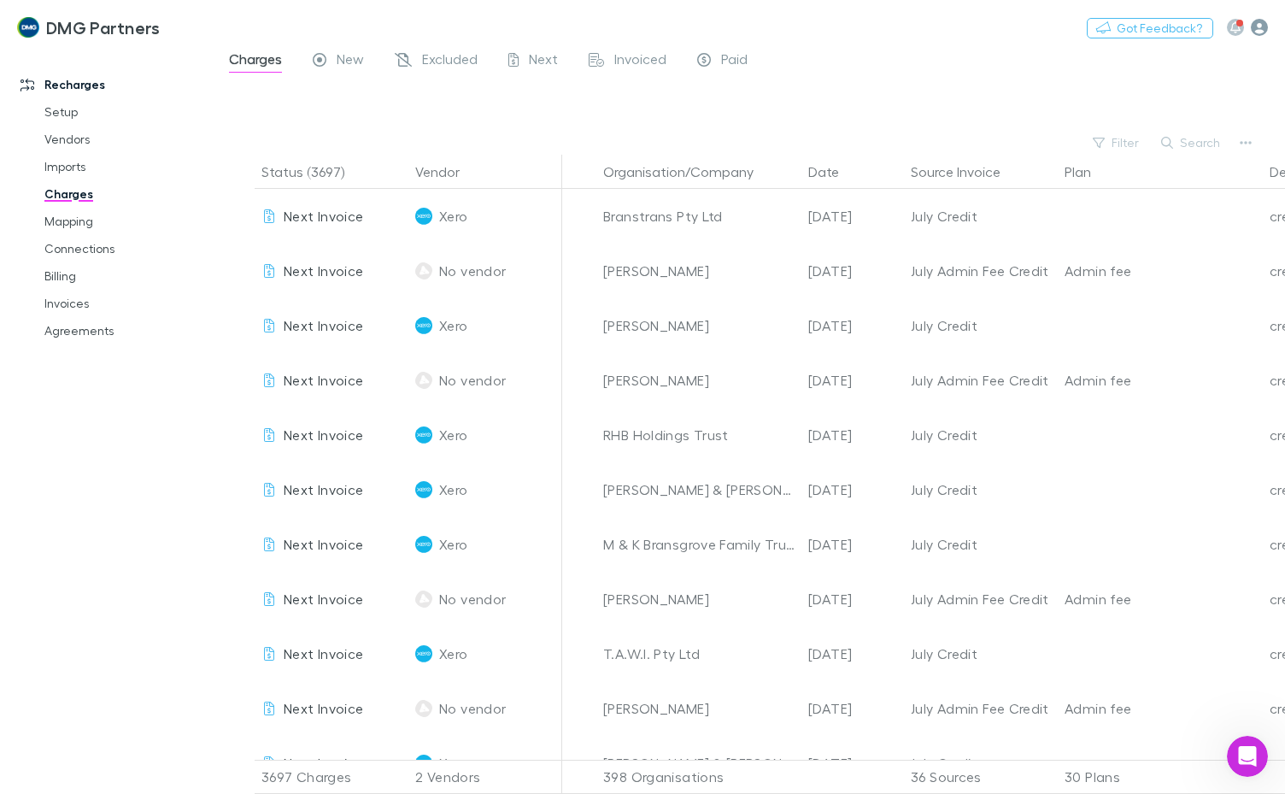
click at [1263, 29] on icon "button" at bounding box center [1259, 27] width 17 height 17
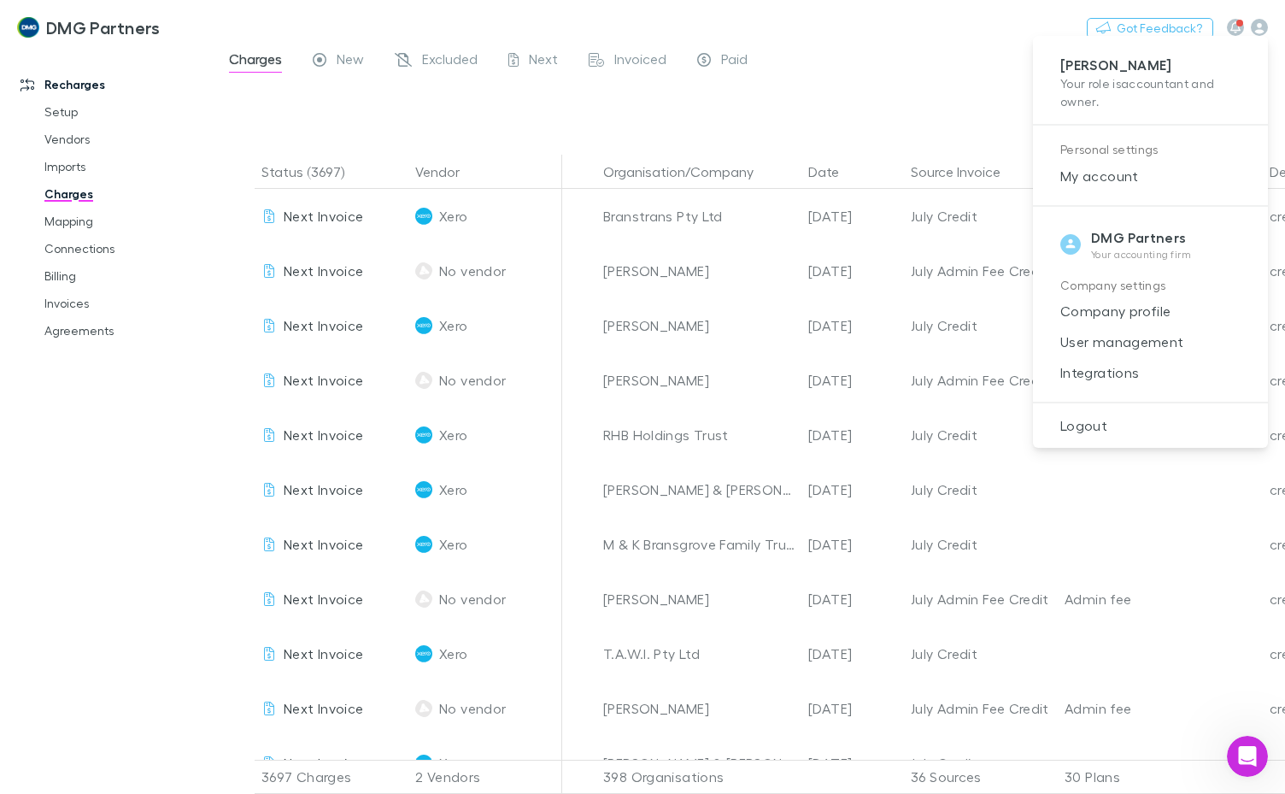
click at [866, 59] on div at bounding box center [642, 397] width 1285 height 794
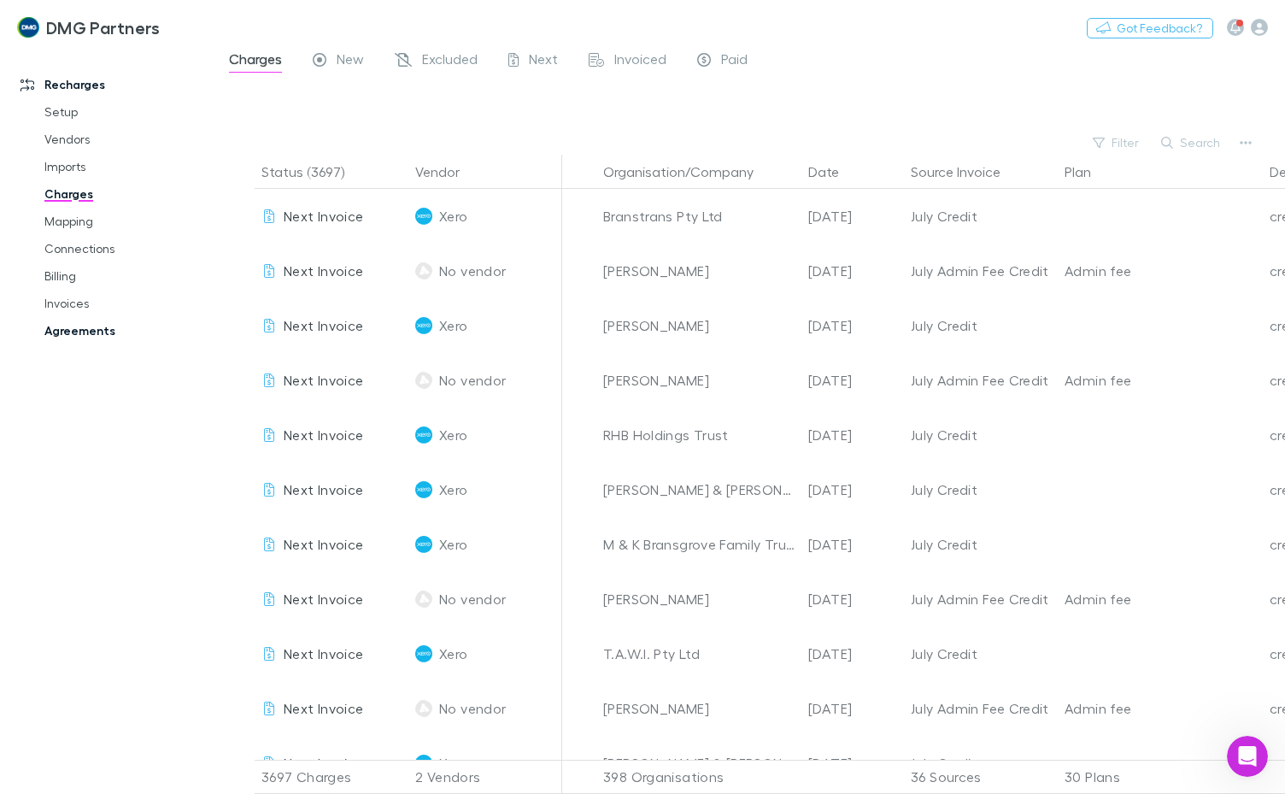
click at [66, 325] on link "Agreements" at bounding box center [125, 330] width 196 height 27
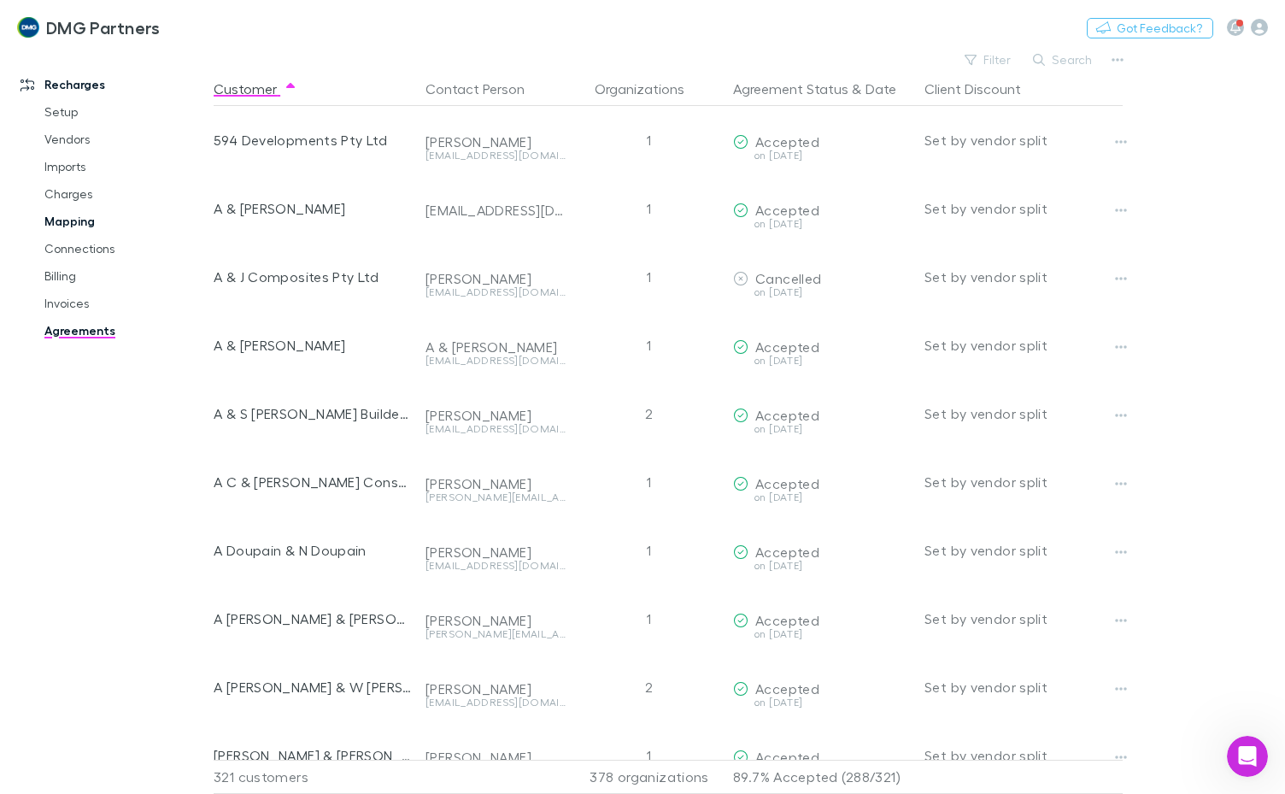
click at [77, 224] on link "Mapping" at bounding box center [125, 221] width 196 height 27
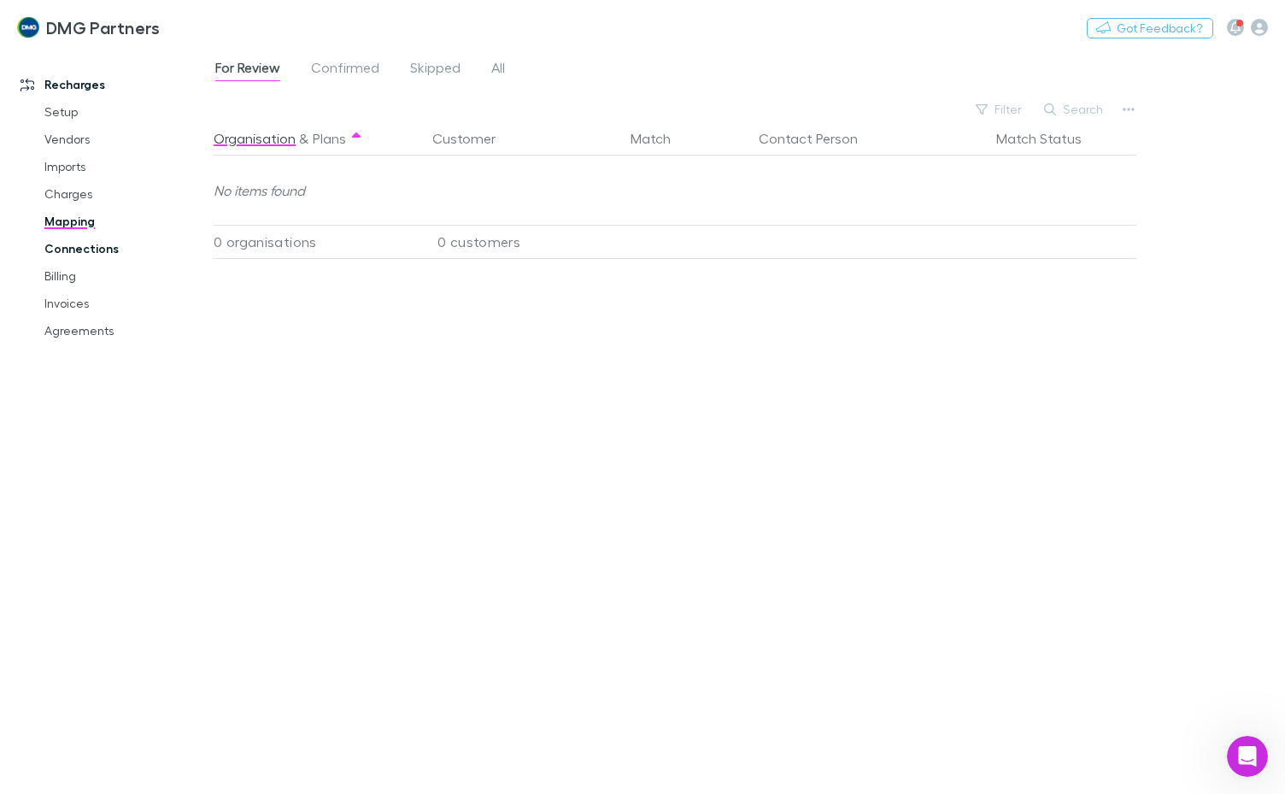
click at [65, 246] on link "Connections" at bounding box center [125, 248] width 196 height 27
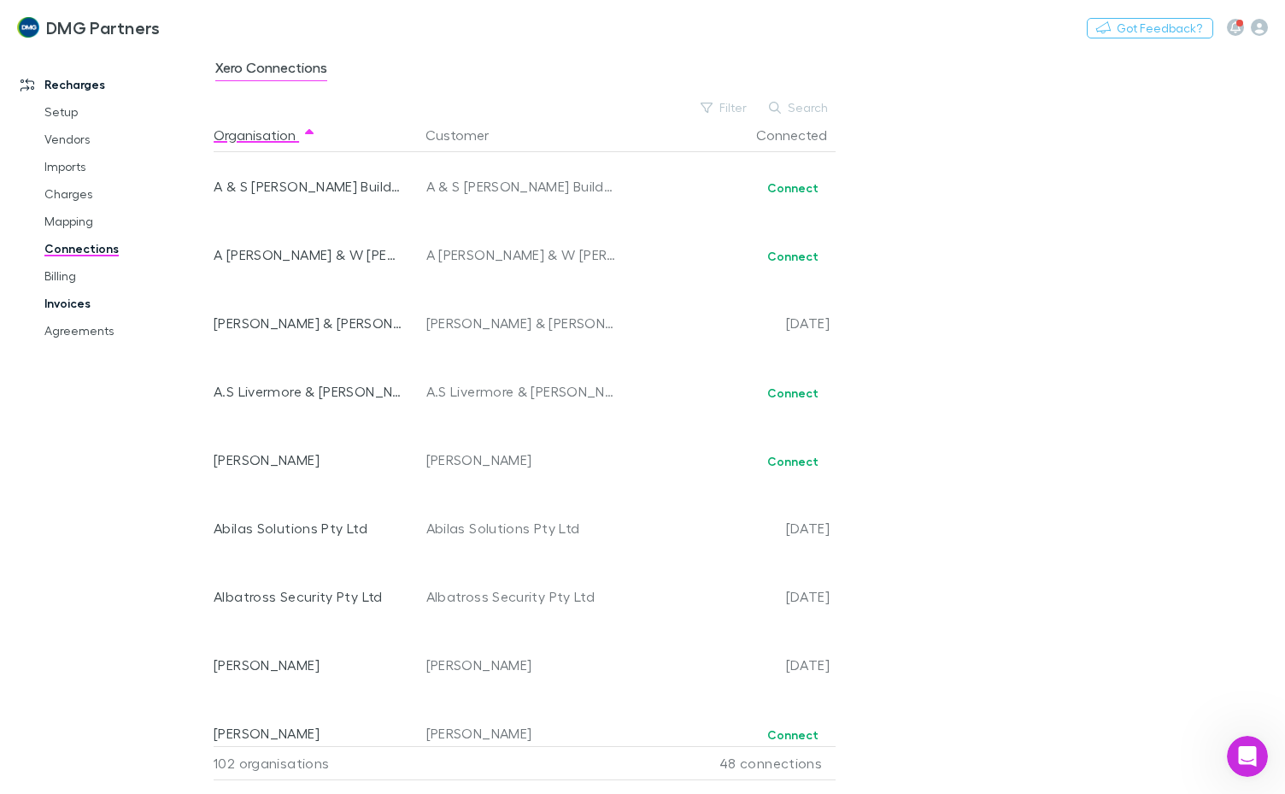
click at [58, 296] on link "Invoices" at bounding box center [125, 303] width 196 height 27
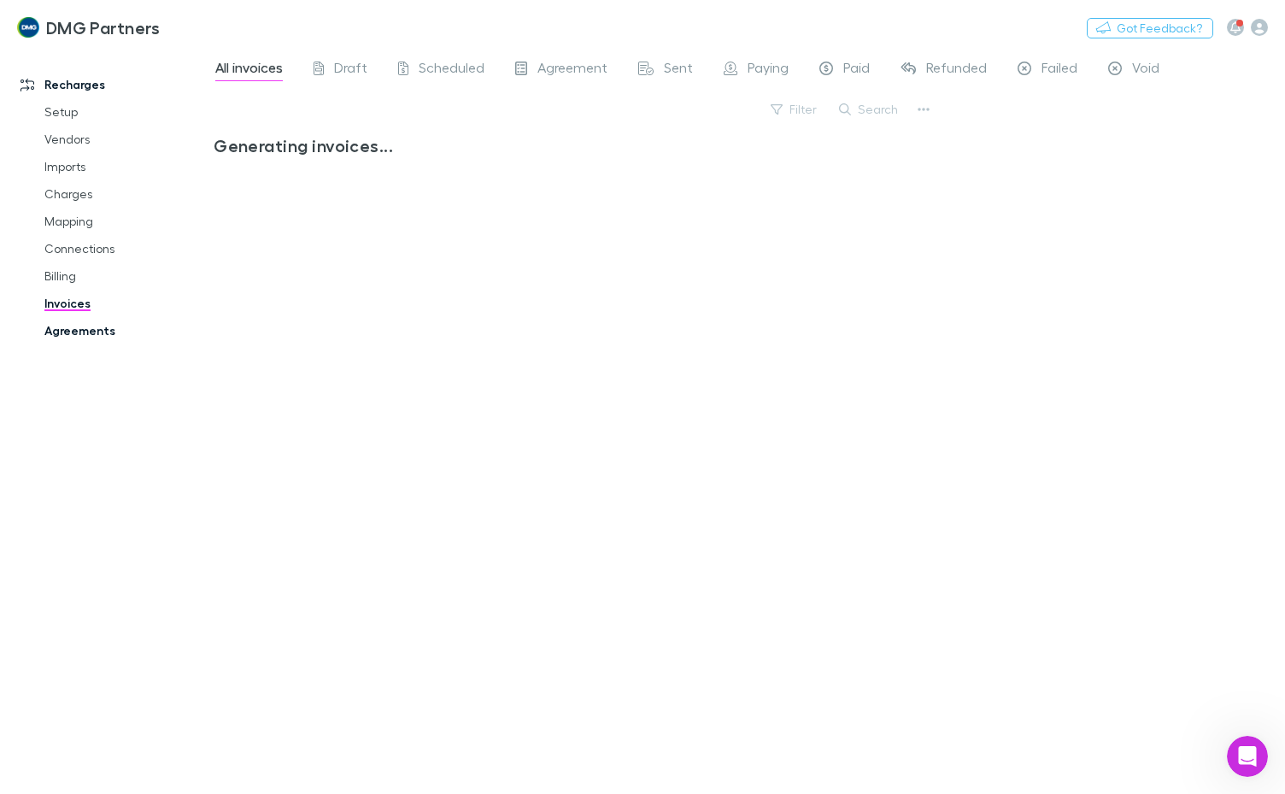
click at [67, 331] on link "Agreements" at bounding box center [125, 330] width 196 height 27
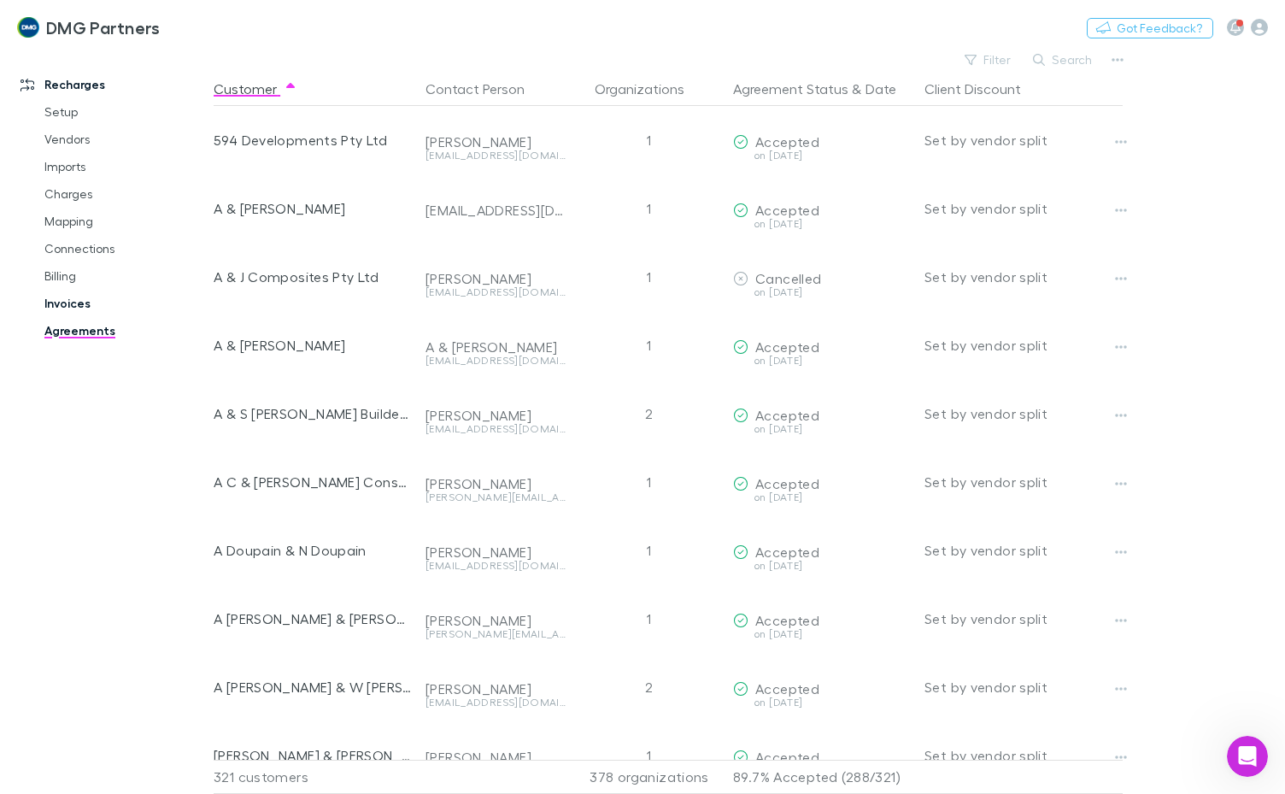
click at [63, 296] on link "Invoices" at bounding box center [125, 303] width 196 height 27
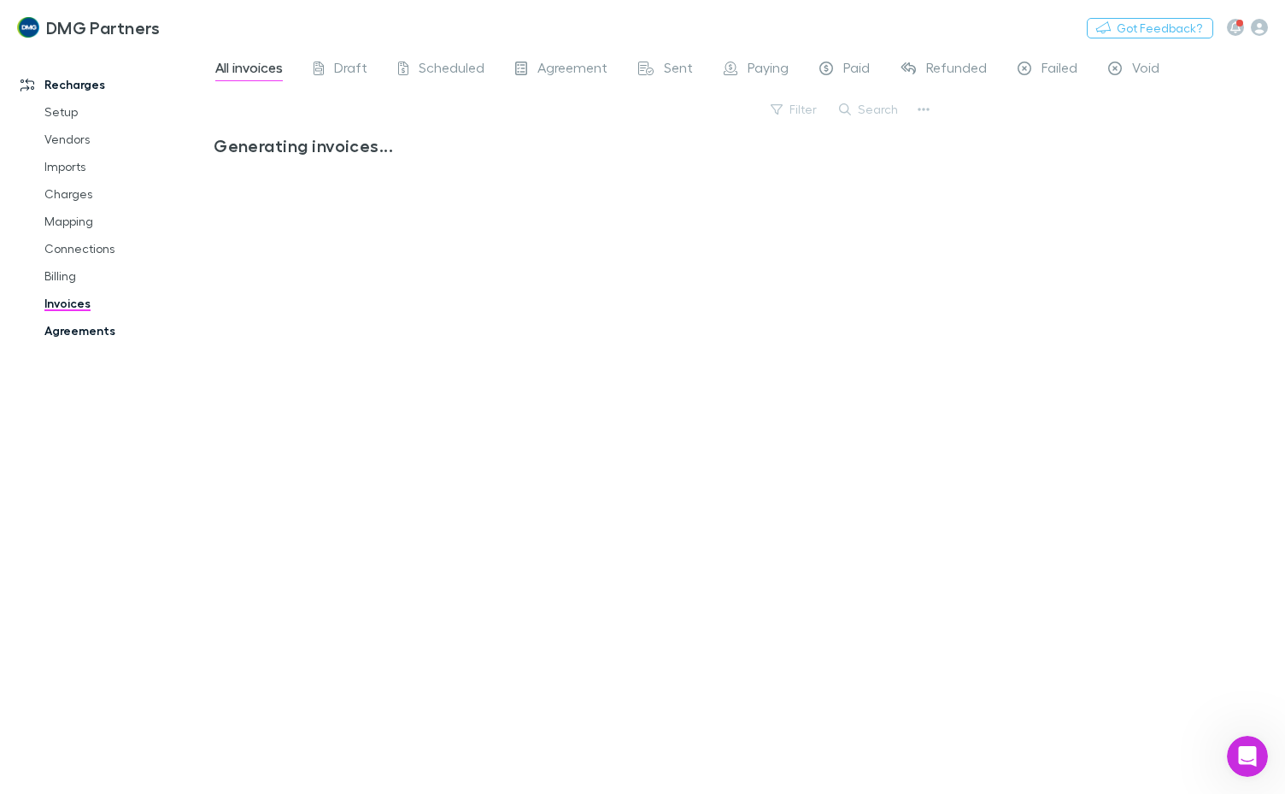
click at [53, 325] on link "Agreements" at bounding box center [125, 330] width 196 height 27
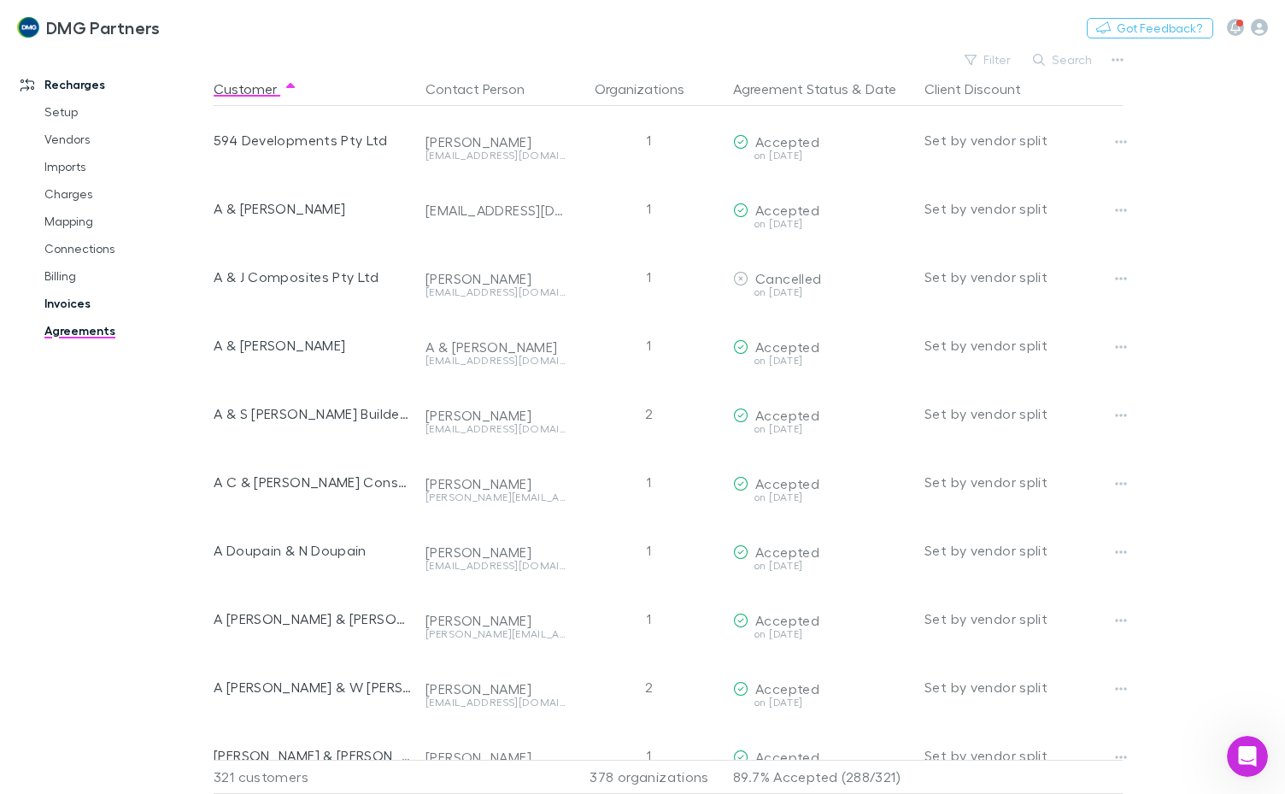
click at [58, 270] on link "Billing" at bounding box center [125, 275] width 196 height 27
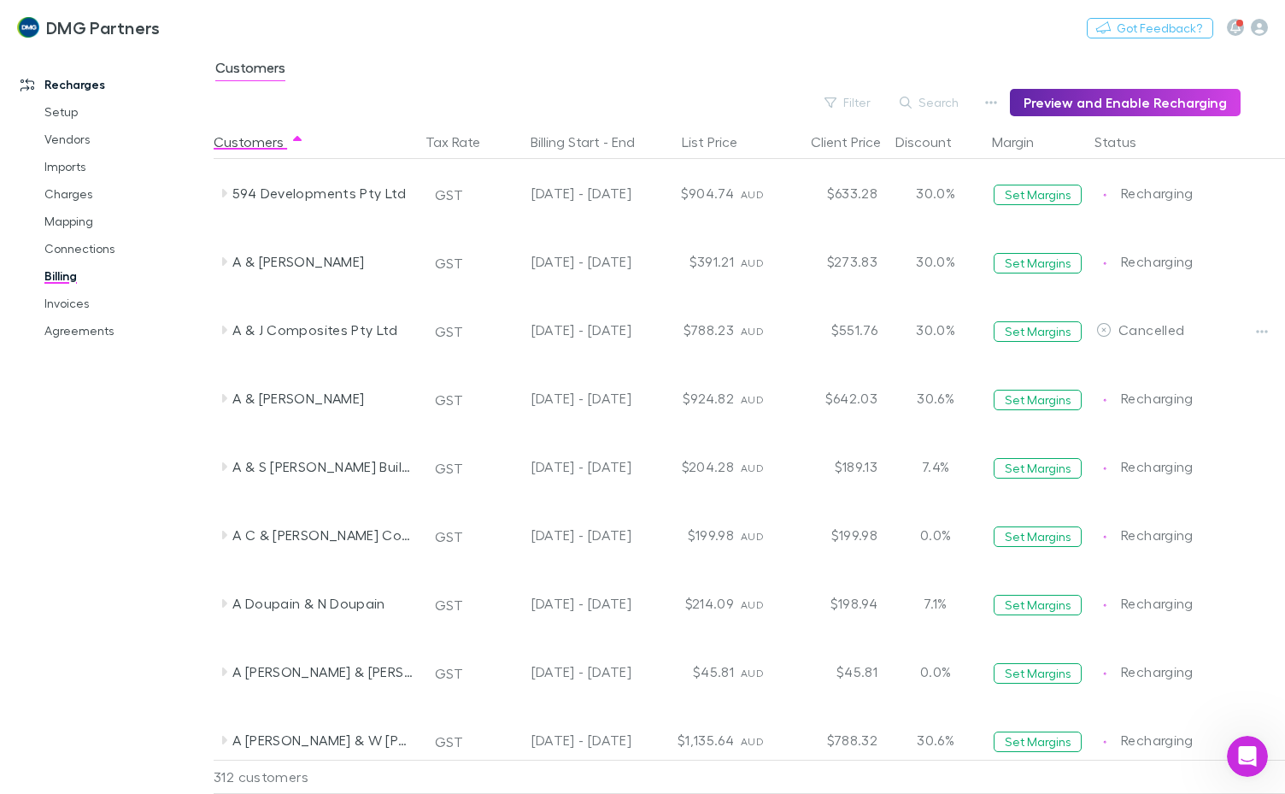
click at [1092, 86] on div "Customers" at bounding box center [749, 72] width 1071 height 32
click at [1085, 96] on button "Preview and Enable Recharging" at bounding box center [1125, 102] width 231 height 27
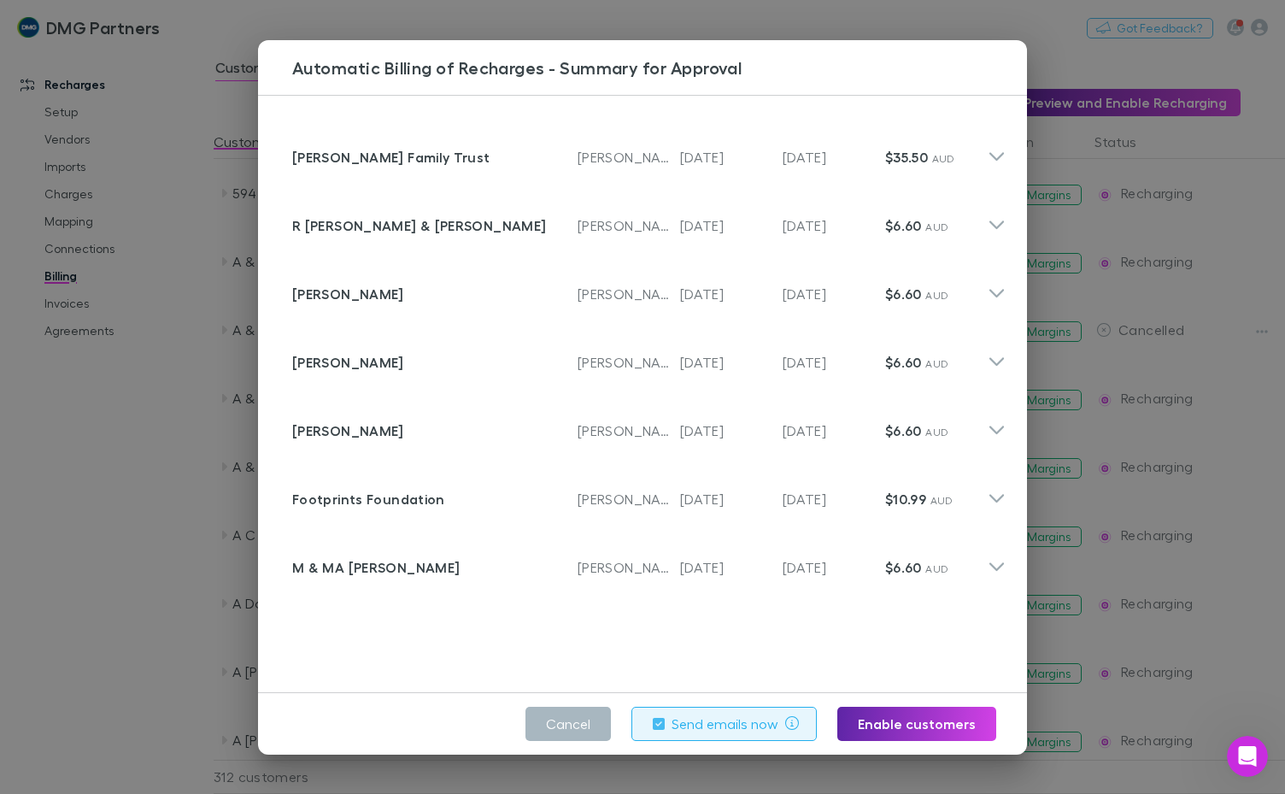
click at [596, 721] on button "Cancel" at bounding box center [567, 723] width 85 height 34
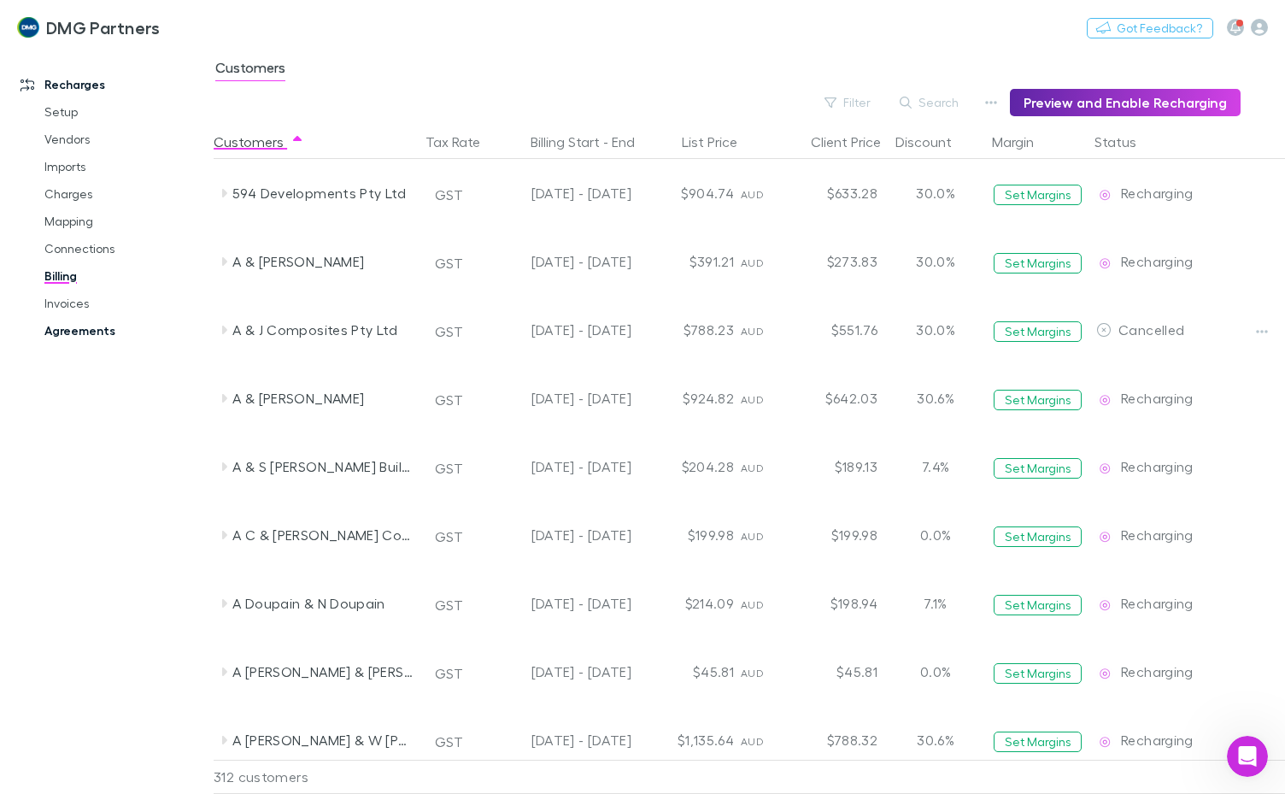
click at [87, 330] on link "Agreements" at bounding box center [125, 330] width 196 height 27
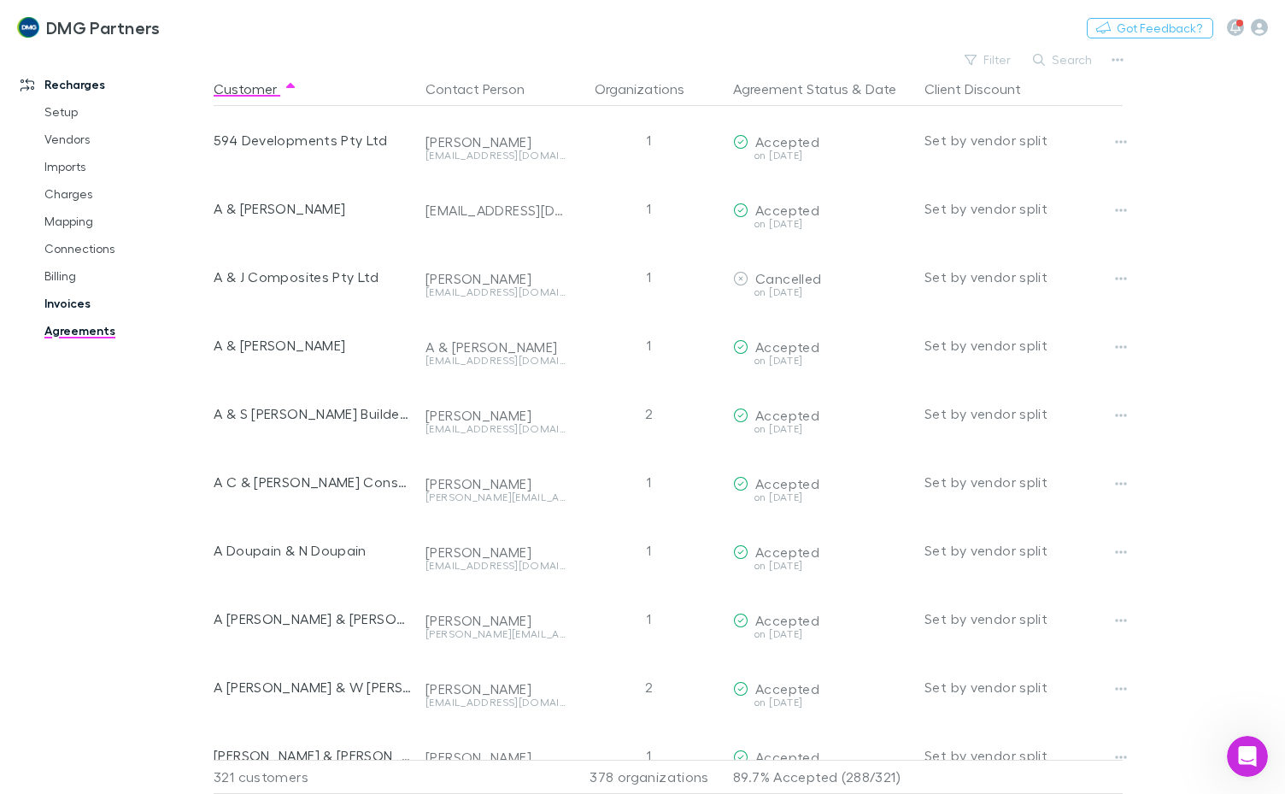
click at [75, 298] on link "Invoices" at bounding box center [125, 303] width 196 height 27
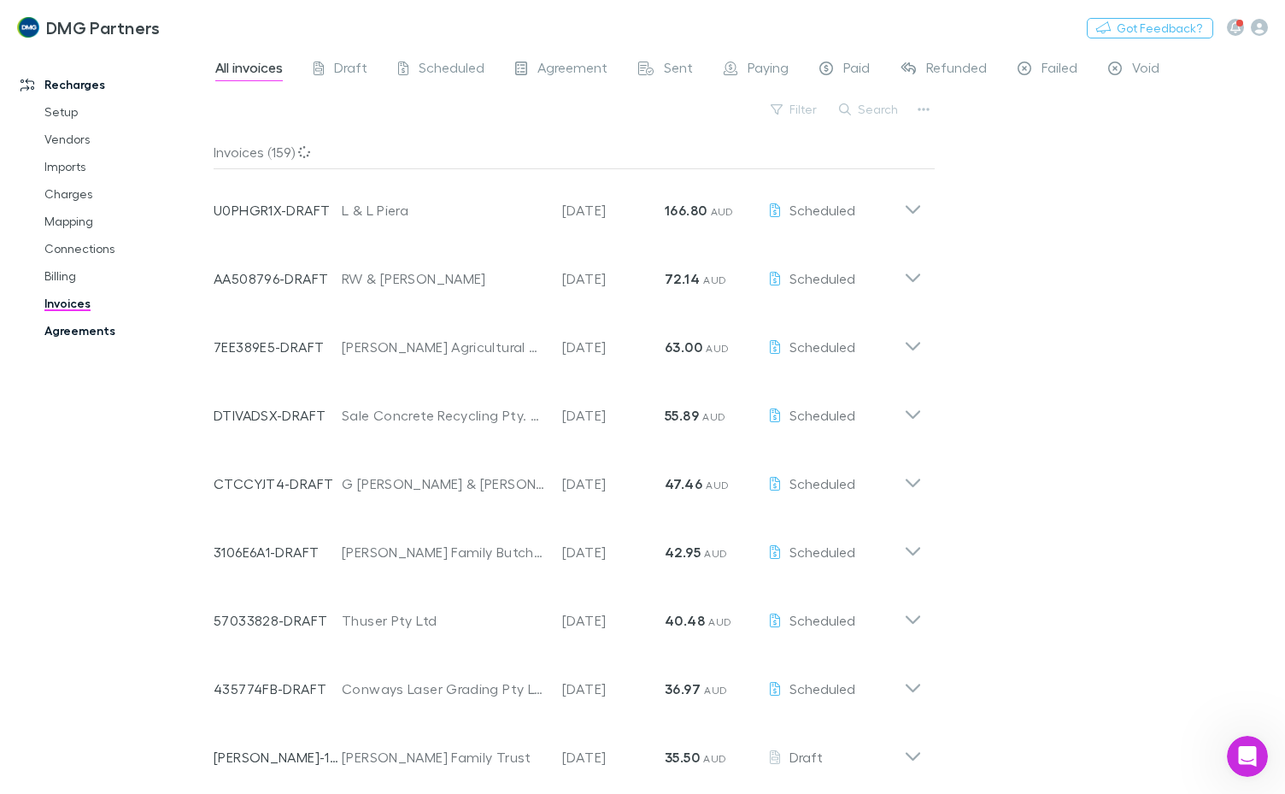
click at [70, 332] on link "Agreements" at bounding box center [125, 330] width 196 height 27
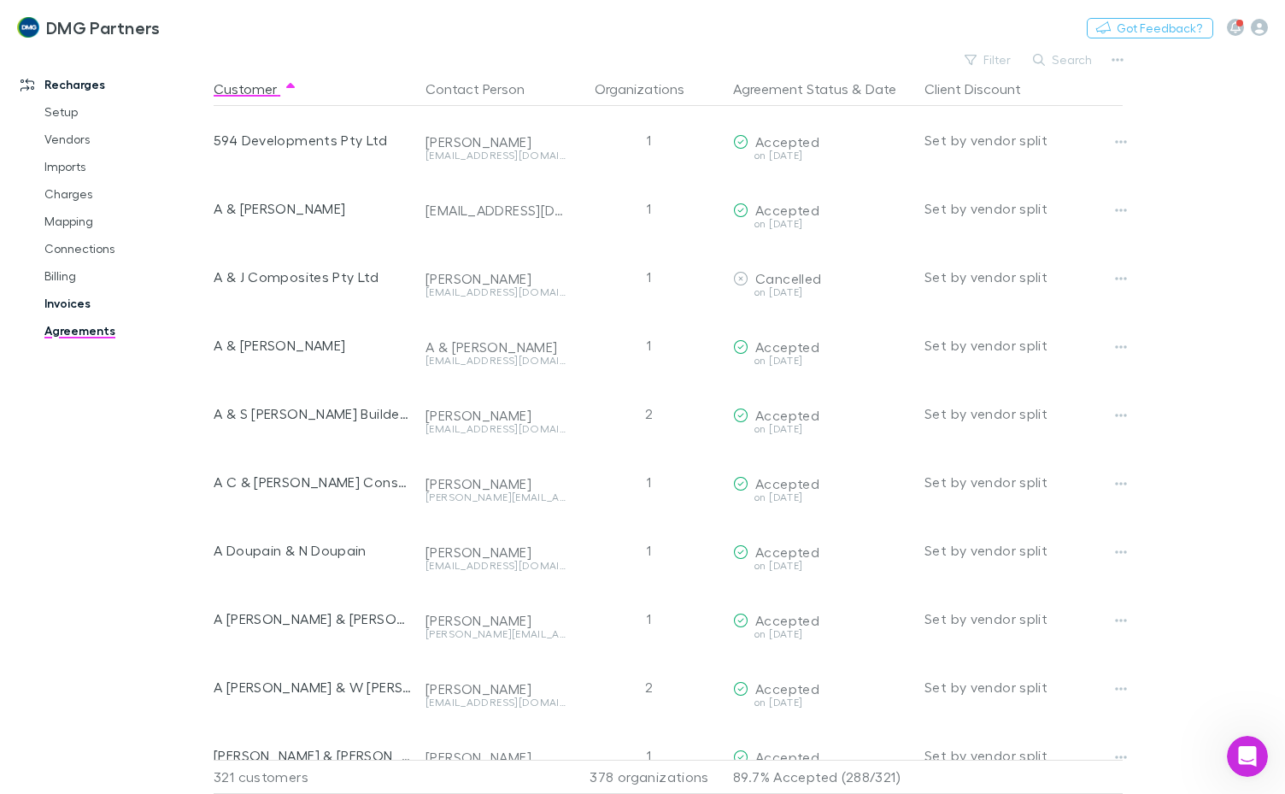
click at [66, 295] on link "Invoices" at bounding box center [125, 303] width 196 height 27
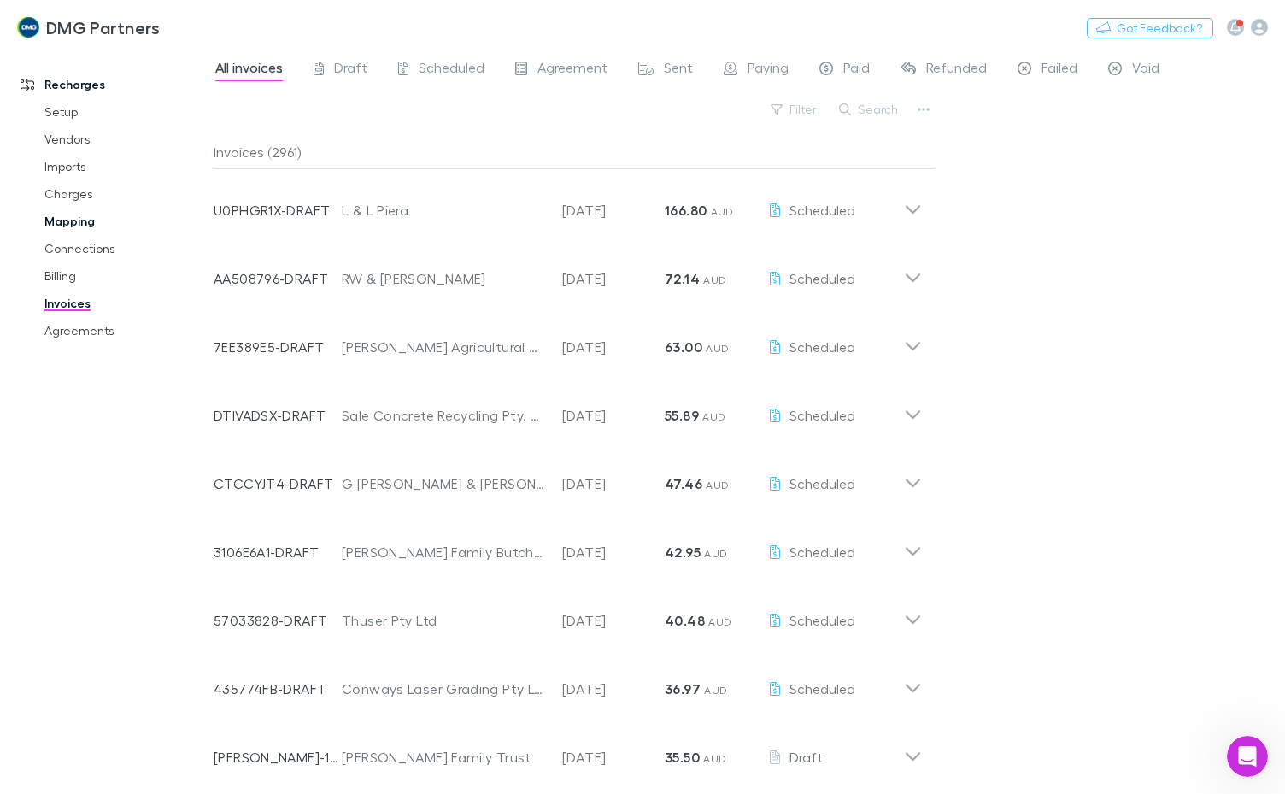
click at [60, 209] on link "Mapping" at bounding box center [125, 221] width 196 height 27
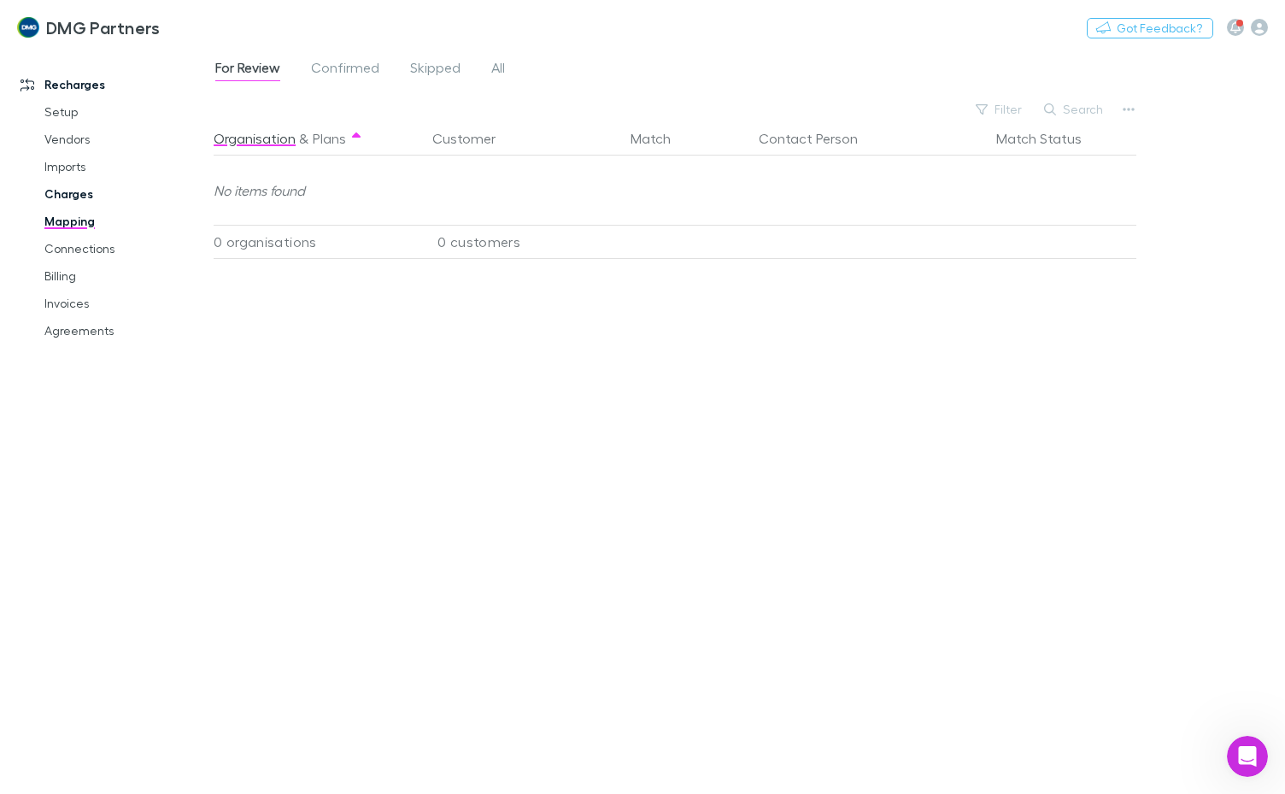
click at [58, 189] on link "Charges" at bounding box center [125, 193] width 196 height 27
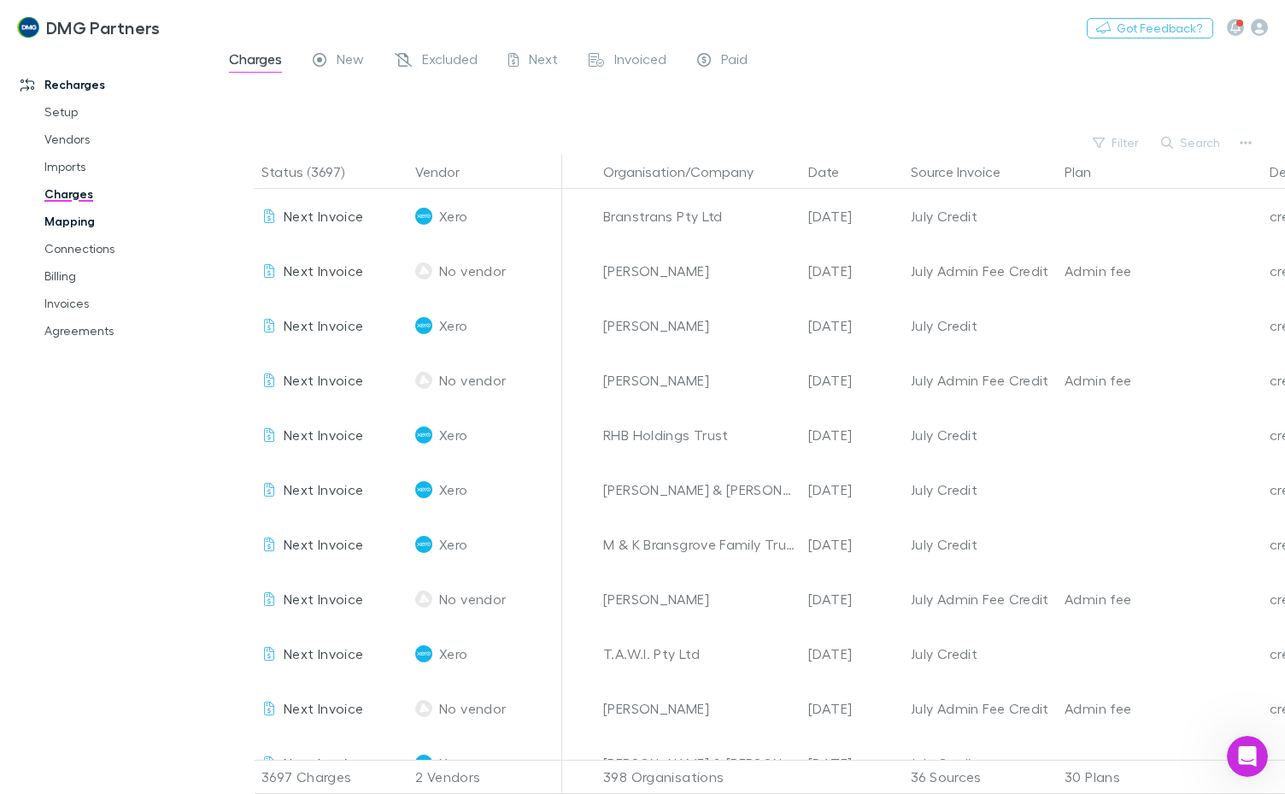
click at [75, 221] on link "Mapping" at bounding box center [125, 221] width 196 height 27
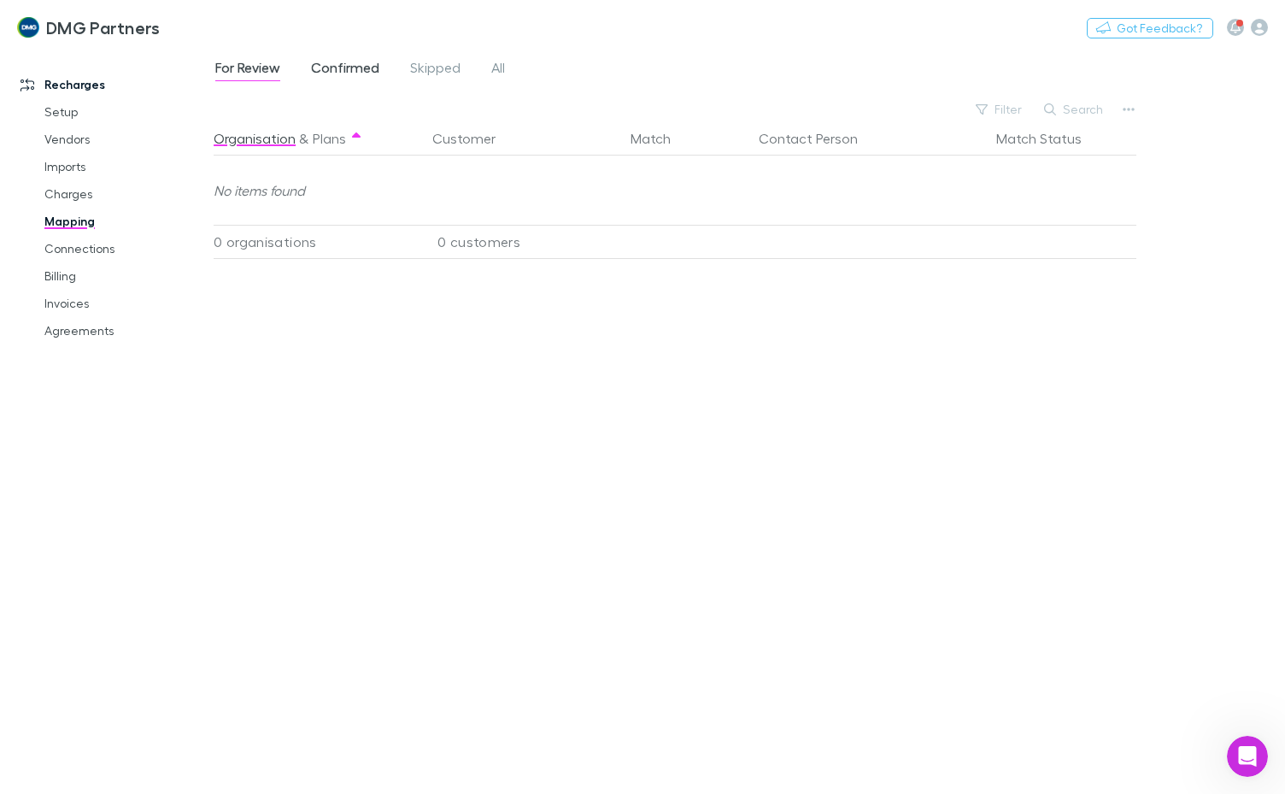
click at [359, 73] on span "Confirmed" at bounding box center [345, 70] width 68 height 22
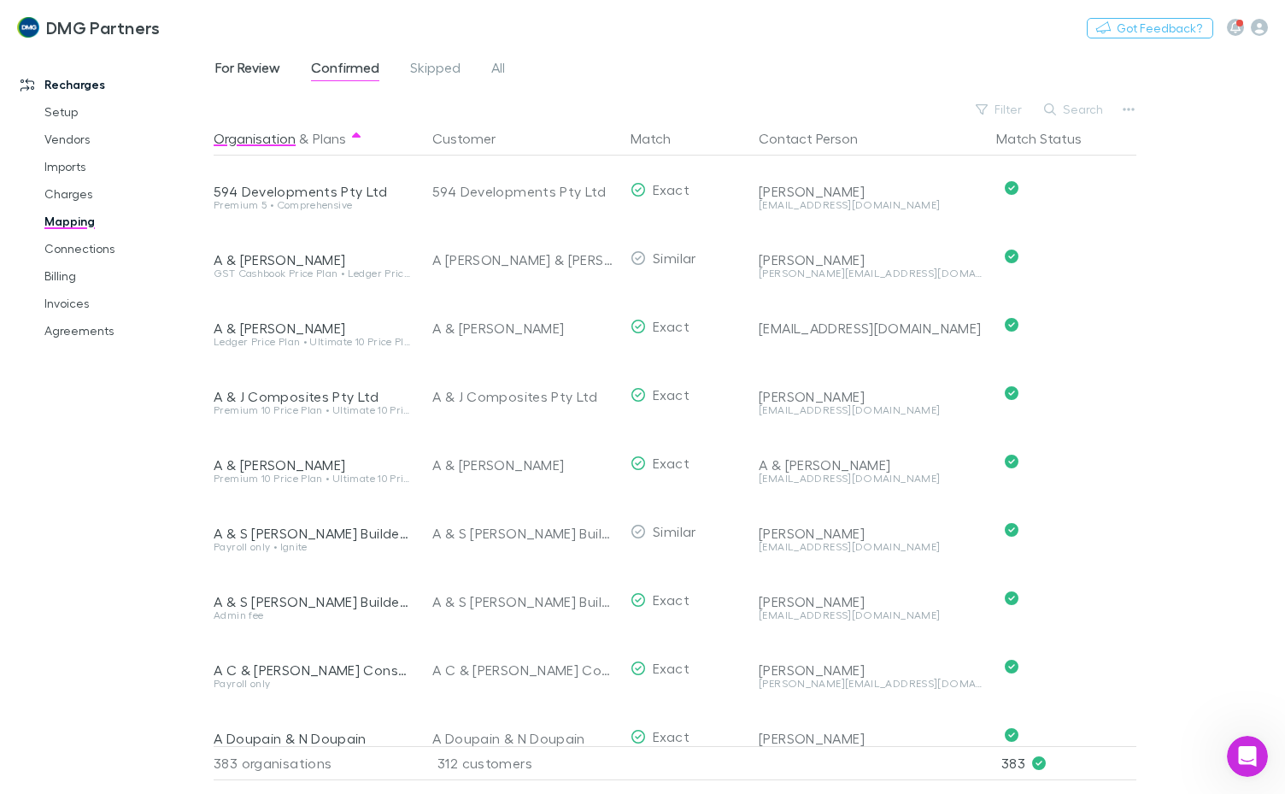
click at [251, 68] on span "For Review" at bounding box center [247, 70] width 65 height 22
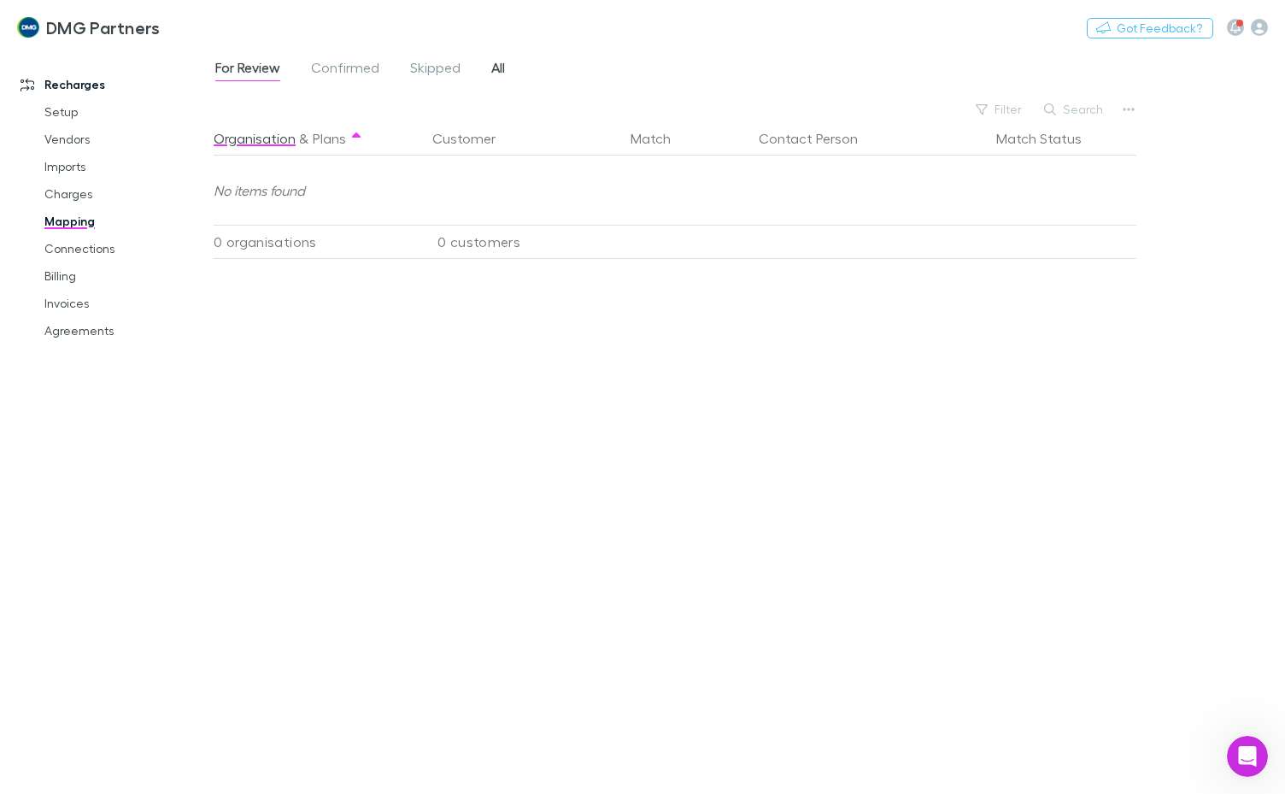
click at [498, 72] on span "All" at bounding box center [498, 70] width 14 height 22
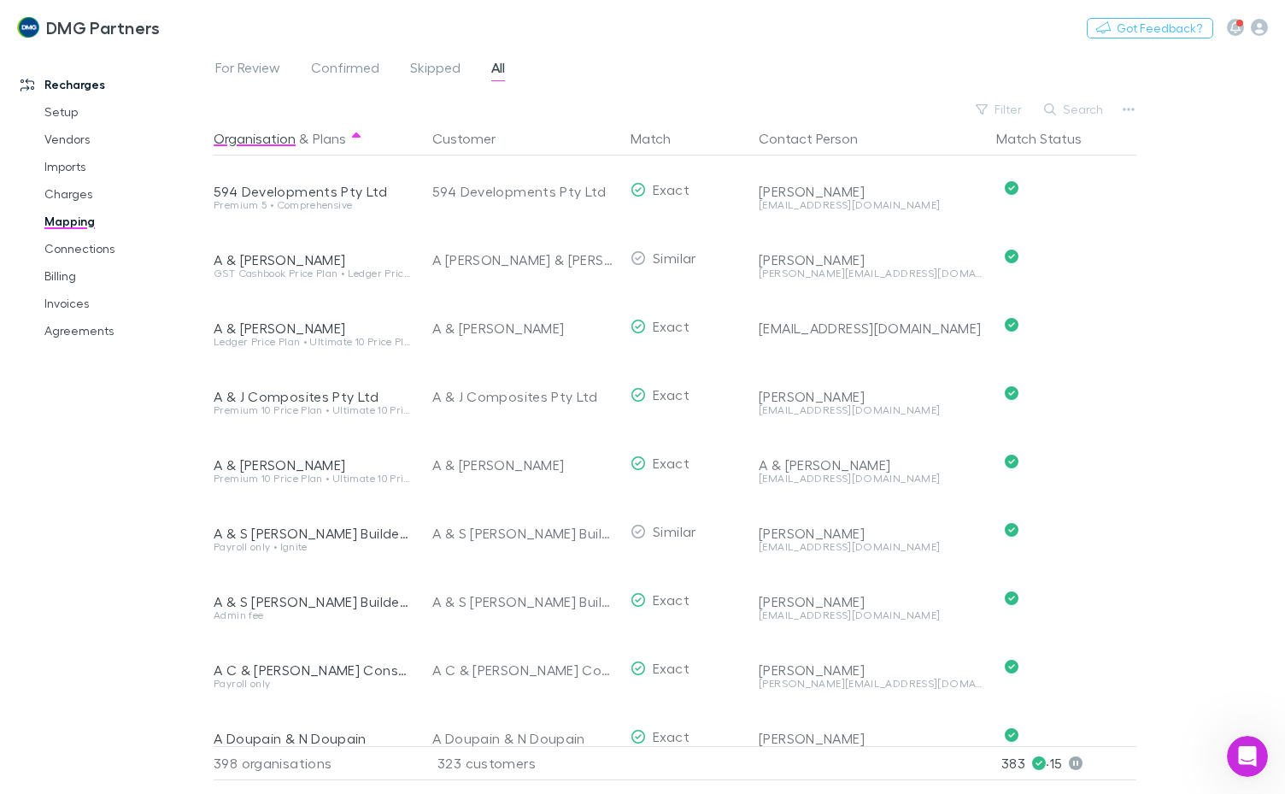
click at [1042, 98] on div "Search" at bounding box center [1074, 109] width 78 height 24
click at [1068, 104] on button "Search" at bounding box center [1074, 109] width 78 height 21
click at [1068, 104] on input "text" at bounding box center [1044, 109] width 85 height 24
drag, startPoint x: 73, startPoint y: 252, endPoint x: 58, endPoint y: 296, distance: 46.2
click at [73, 252] on link "Connections" at bounding box center [125, 248] width 196 height 27
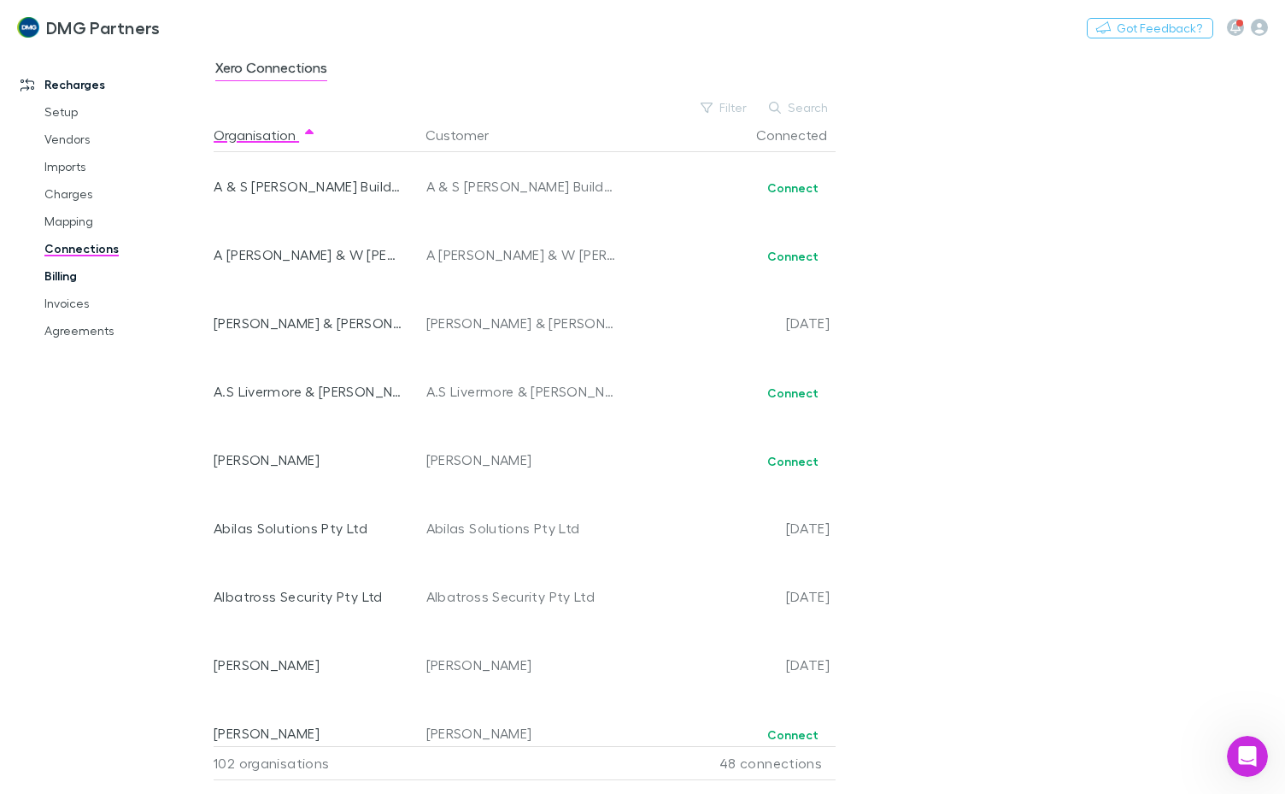
click at [60, 284] on link "Billing" at bounding box center [125, 275] width 196 height 27
click at [63, 296] on link "Invoices" at bounding box center [125, 303] width 196 height 27
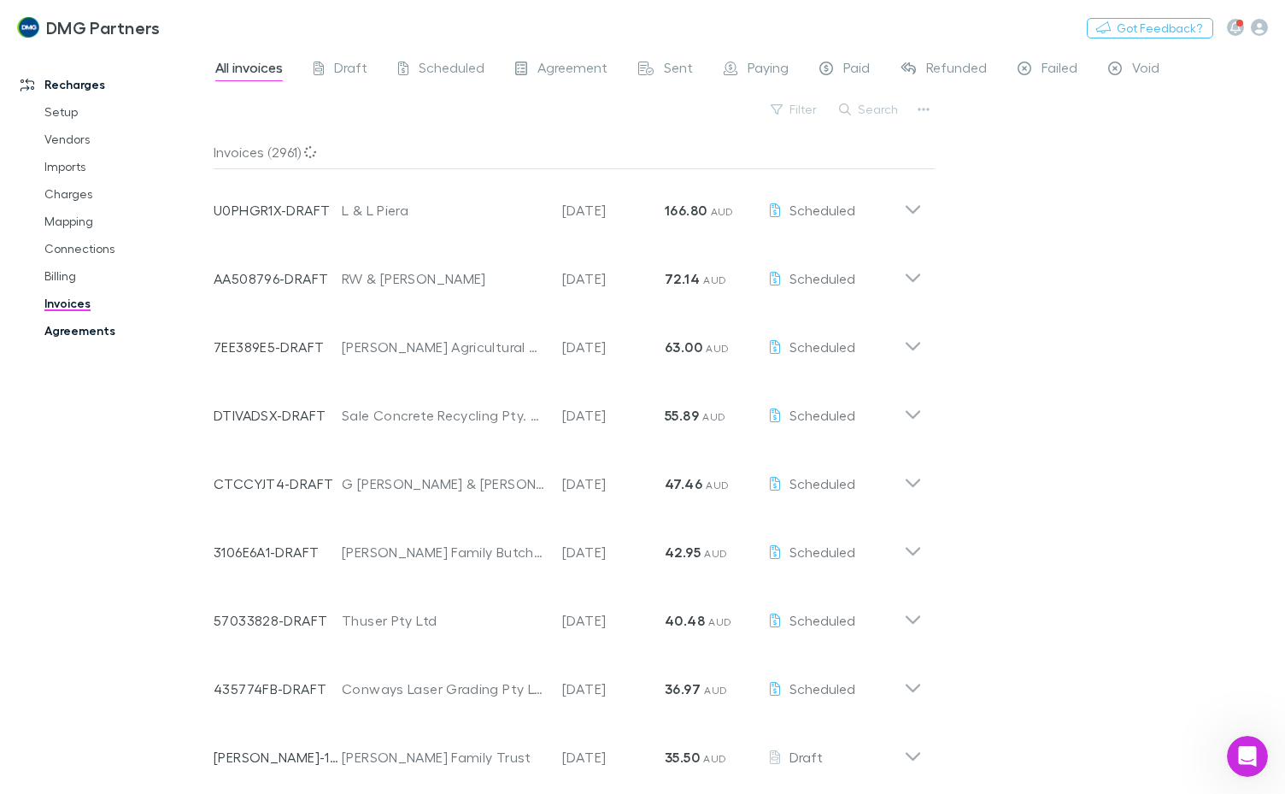
click at [61, 330] on link "Agreements" at bounding box center [125, 330] width 196 height 27
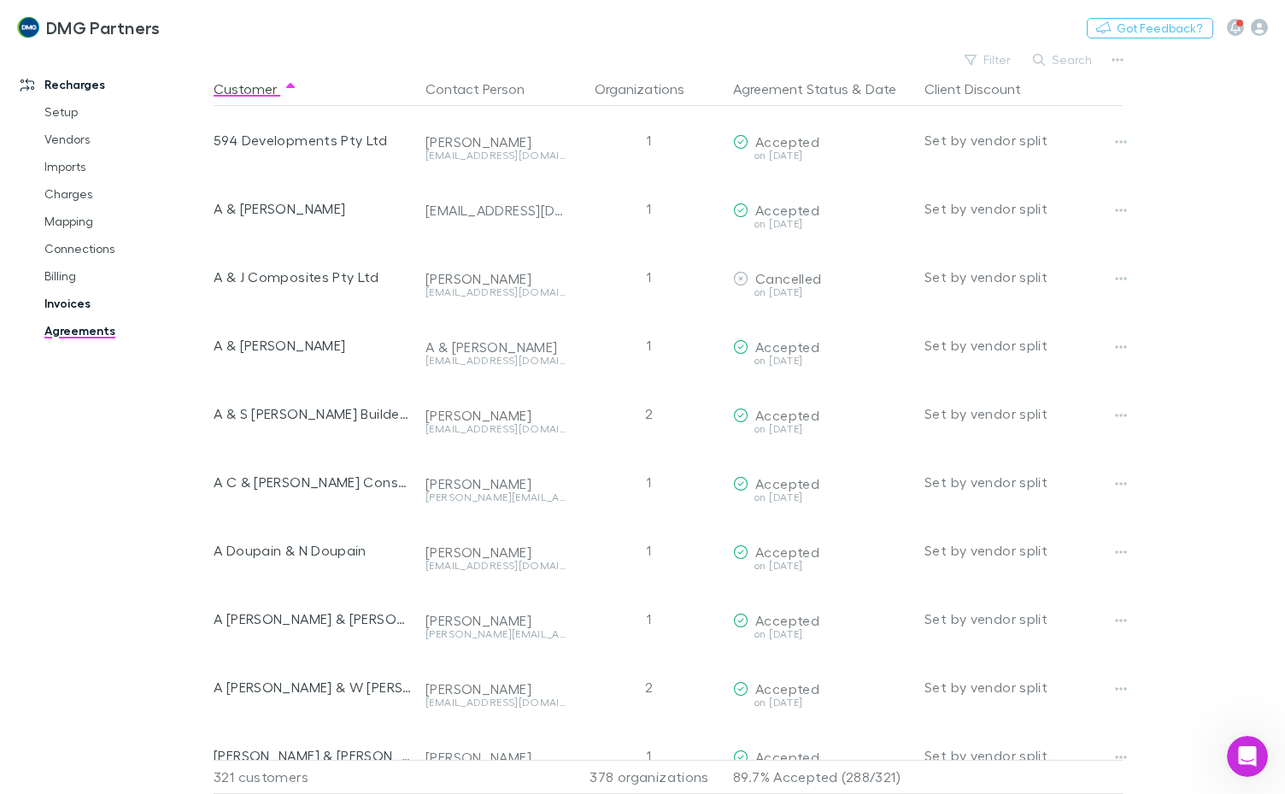
click at [63, 304] on link "Invoices" at bounding box center [125, 303] width 196 height 27
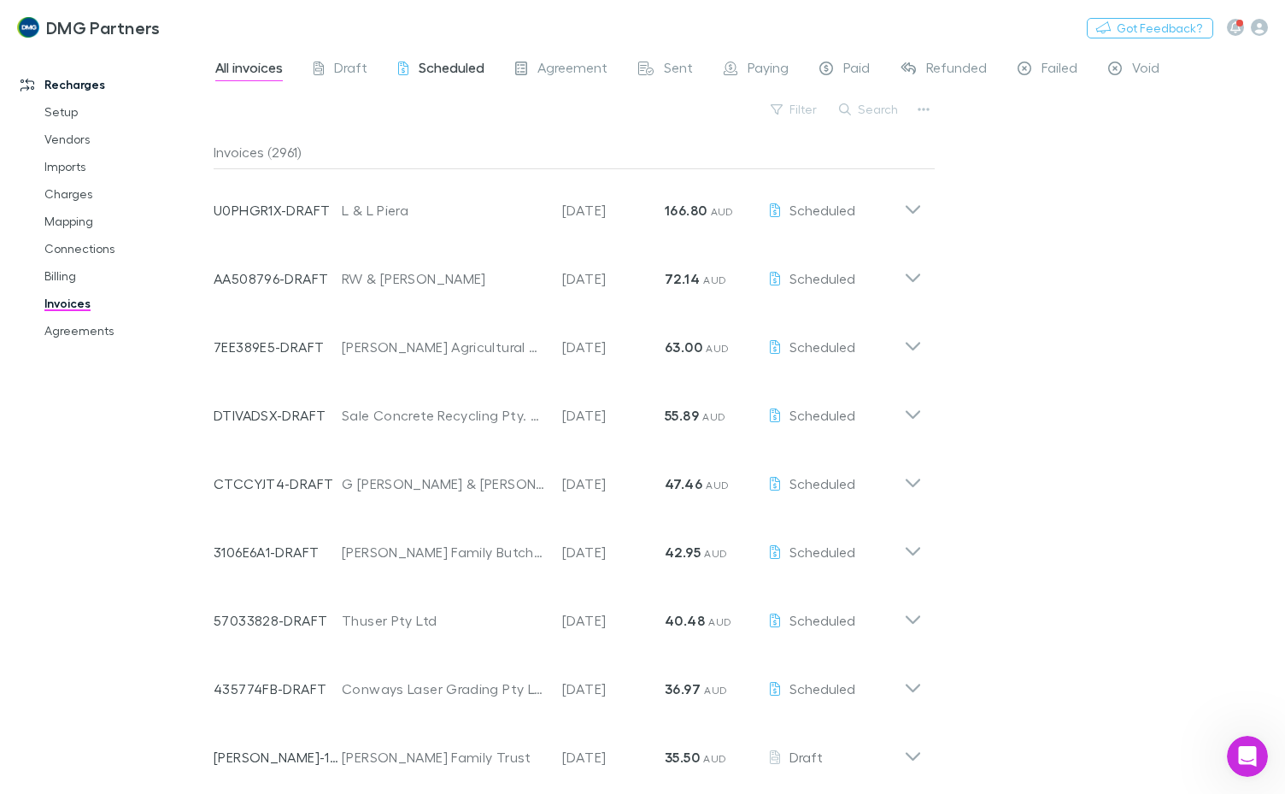
click at [454, 68] on span "Scheduled" at bounding box center [452, 70] width 66 height 22
click at [77, 246] on link "Connections" at bounding box center [125, 248] width 196 height 27
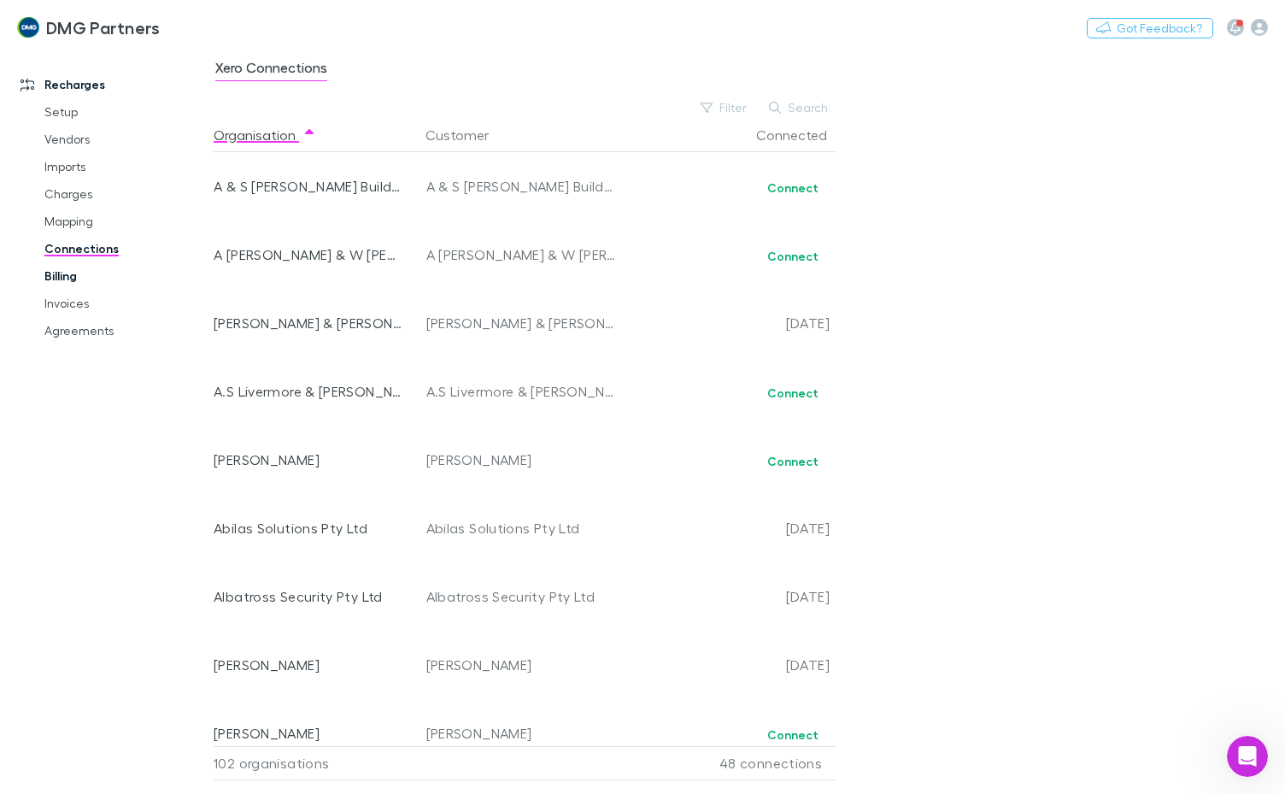
click at [63, 277] on link "Billing" at bounding box center [125, 275] width 196 height 27
